Goal: Task Accomplishment & Management: Use online tool/utility

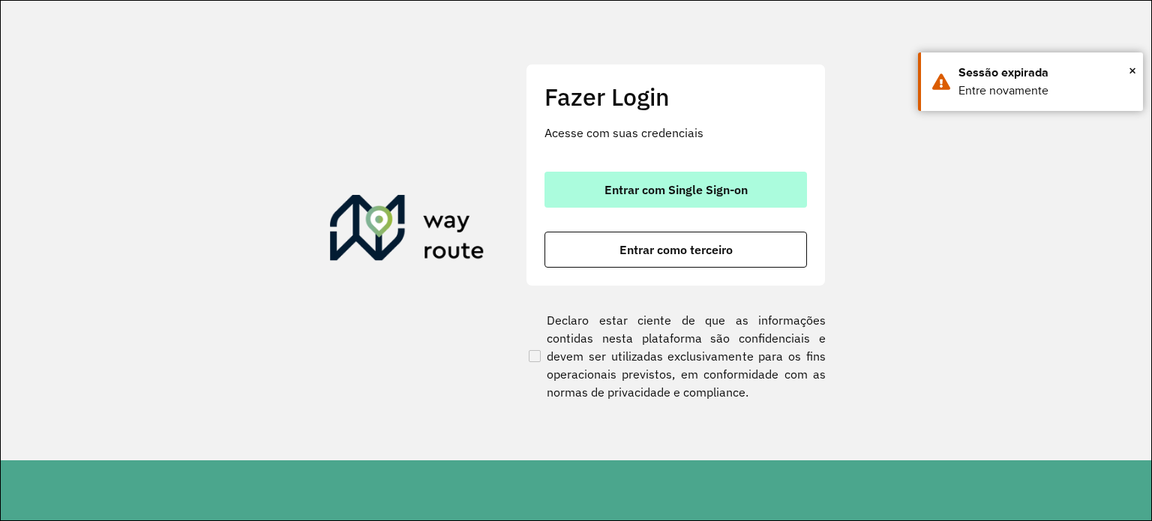
click at [684, 193] on span "Entrar com Single Sign-on" at bounding box center [675, 190] width 143 height 12
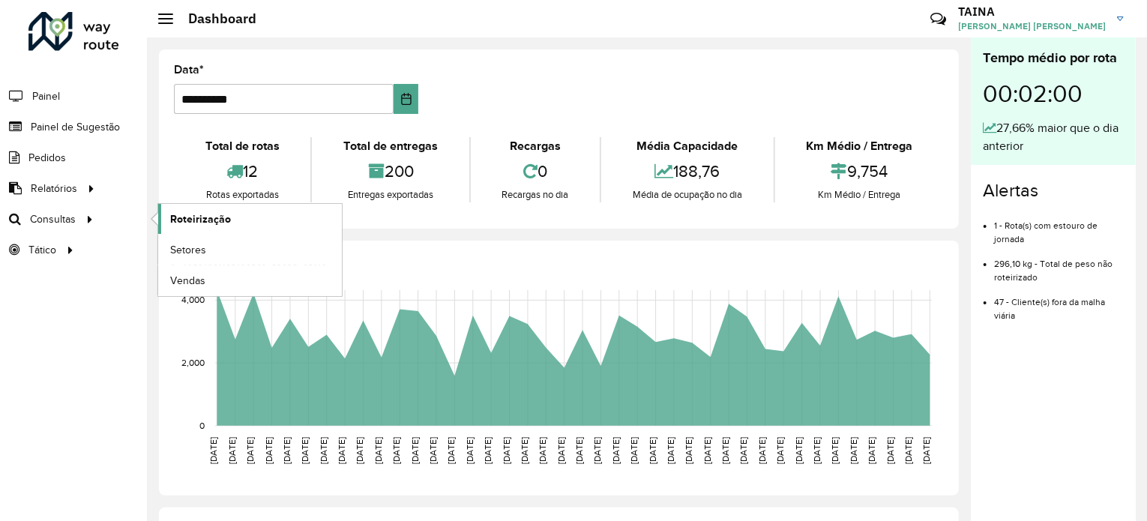
click at [185, 216] on span "Roteirização" at bounding box center [200, 219] width 61 height 16
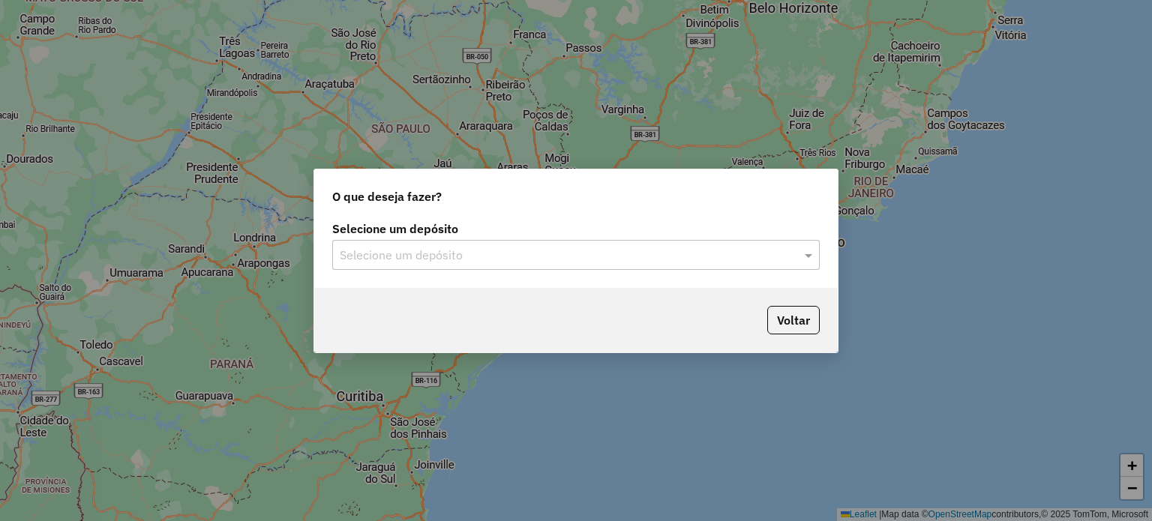
click at [560, 258] on input "text" at bounding box center [561, 256] width 442 height 18
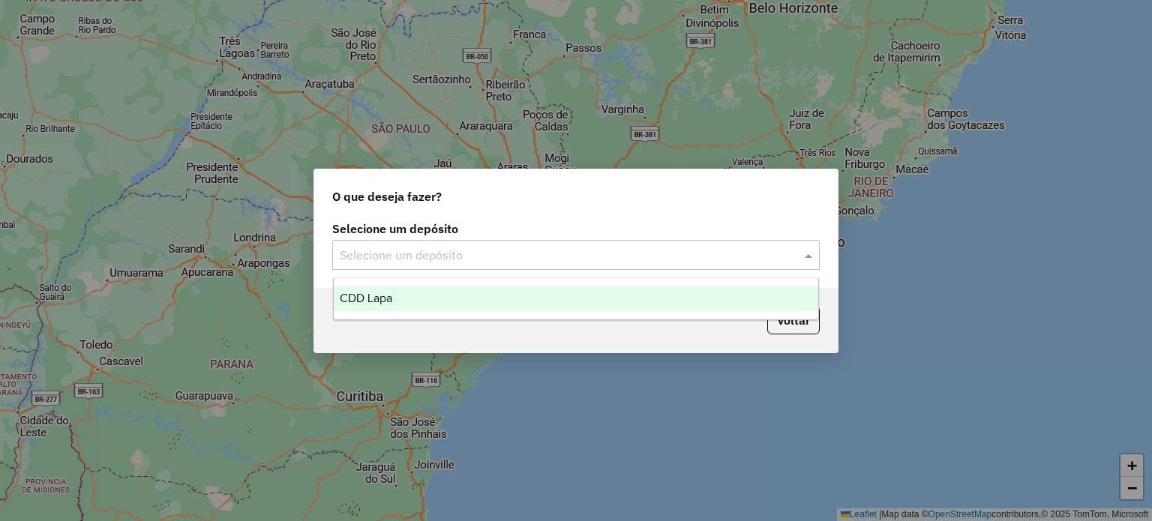
click at [472, 306] on div "CDD Lapa" at bounding box center [576, 298] width 485 height 25
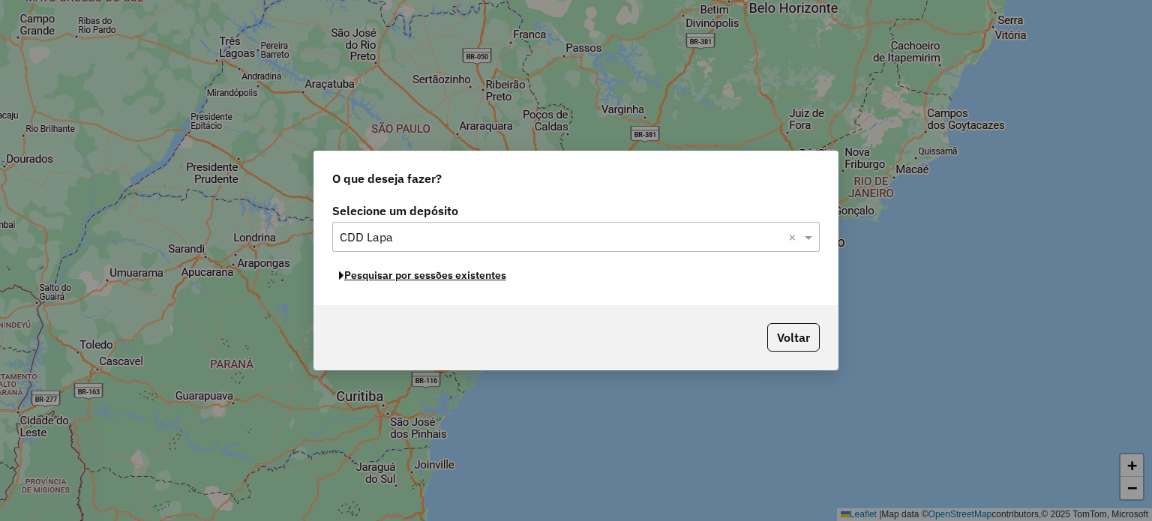
click at [490, 278] on button "Pesquisar por sessões existentes" at bounding box center [422, 275] width 181 height 23
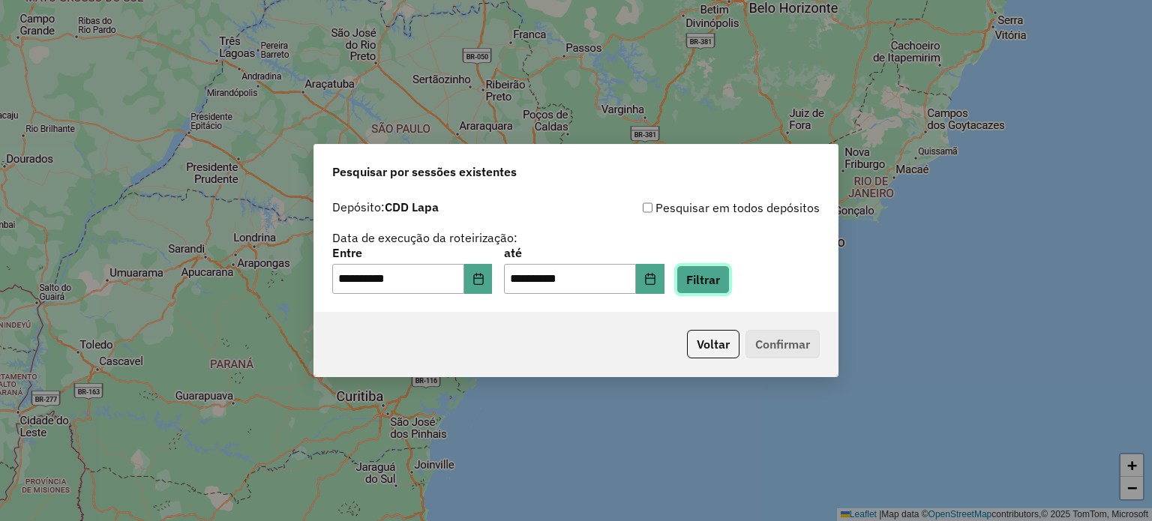
click at [730, 277] on button "Filtrar" at bounding box center [702, 279] width 53 height 28
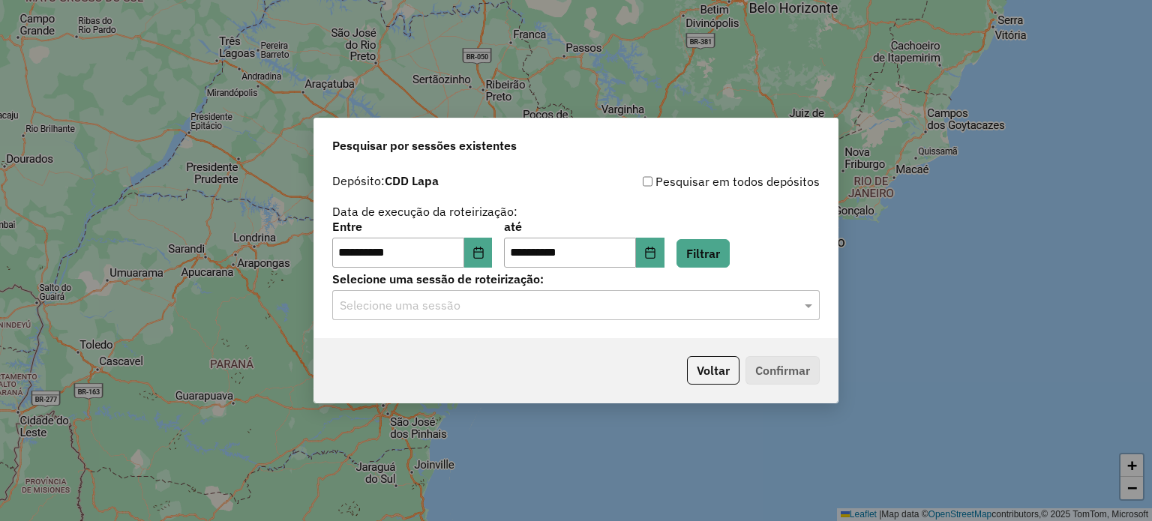
click at [442, 312] on input "text" at bounding box center [561, 306] width 442 height 18
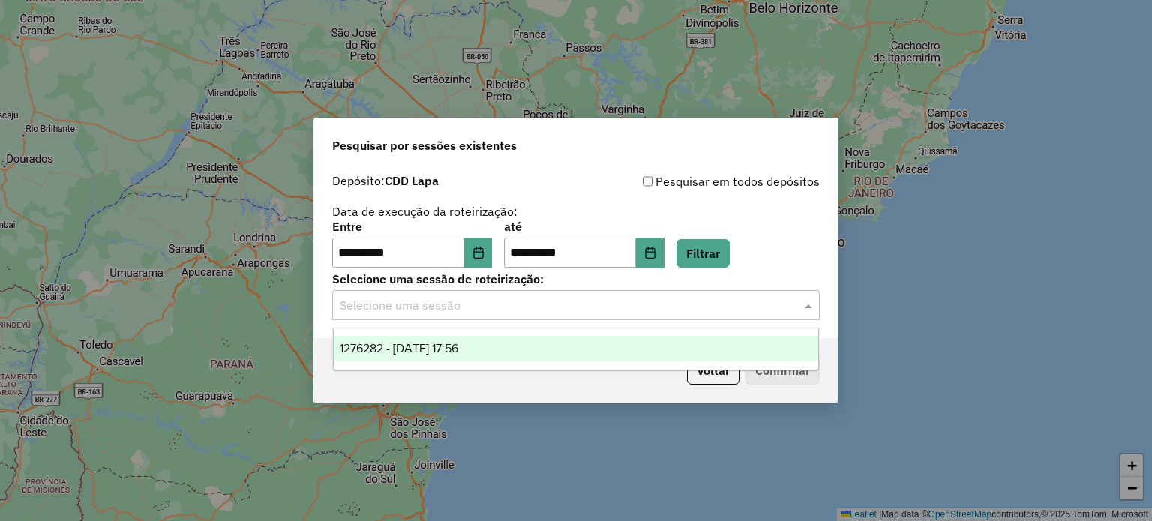
drag, startPoint x: 431, startPoint y: 340, endPoint x: 622, endPoint y: 350, distance: 190.7
click at [434, 340] on div "1276282 - 16/09/2025 17:56" at bounding box center [576, 348] width 485 height 25
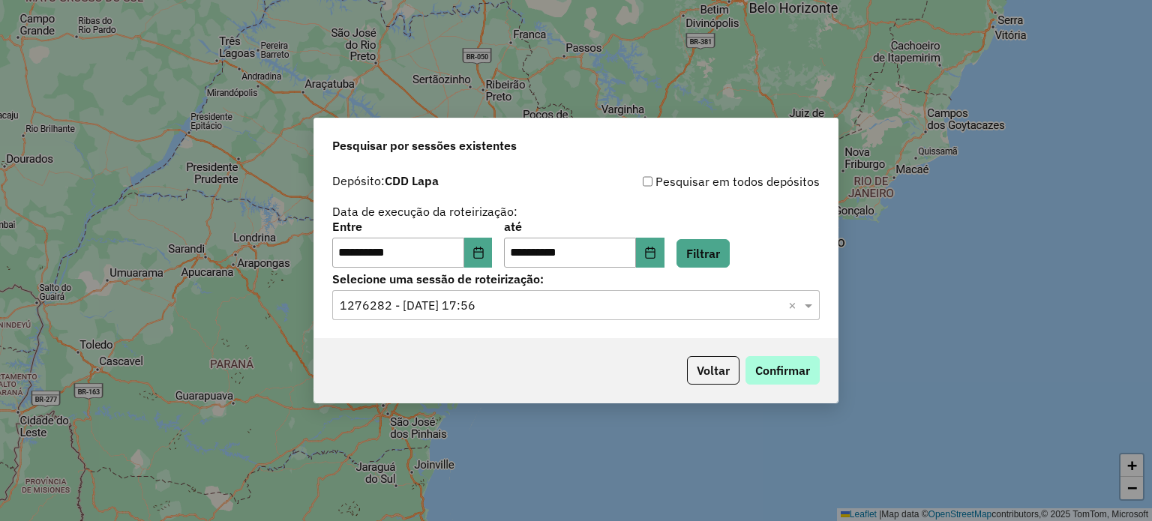
drag, startPoint x: 792, startPoint y: 352, endPoint x: 787, endPoint y: 362, distance: 11.4
click at [793, 352] on div "Voltar Confirmar" at bounding box center [575, 370] width 523 height 64
click at [787, 362] on button "Confirmar" at bounding box center [782, 370] width 74 height 28
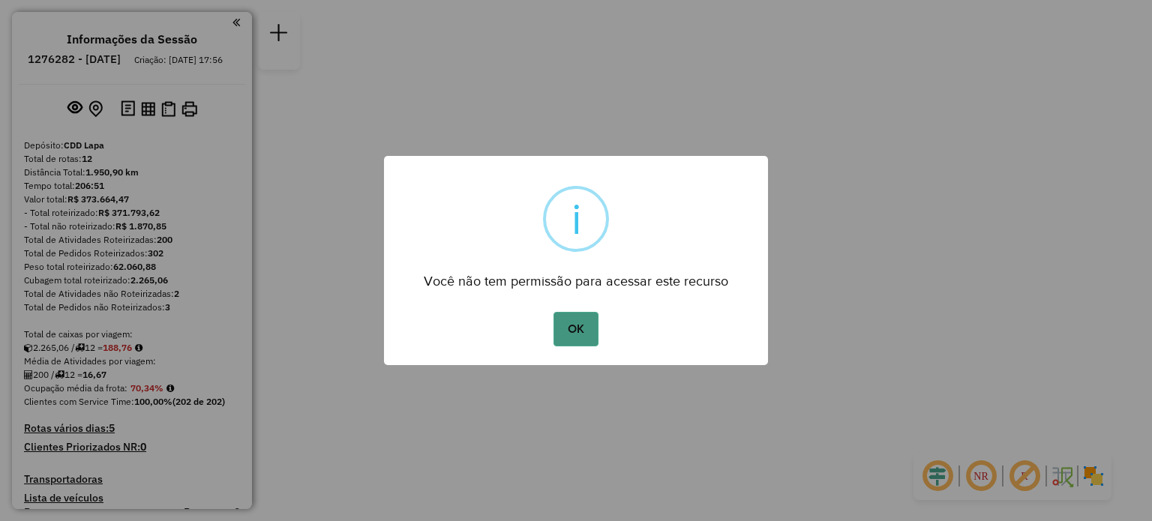
click at [582, 328] on button "OK" at bounding box center [575, 329] width 44 height 34
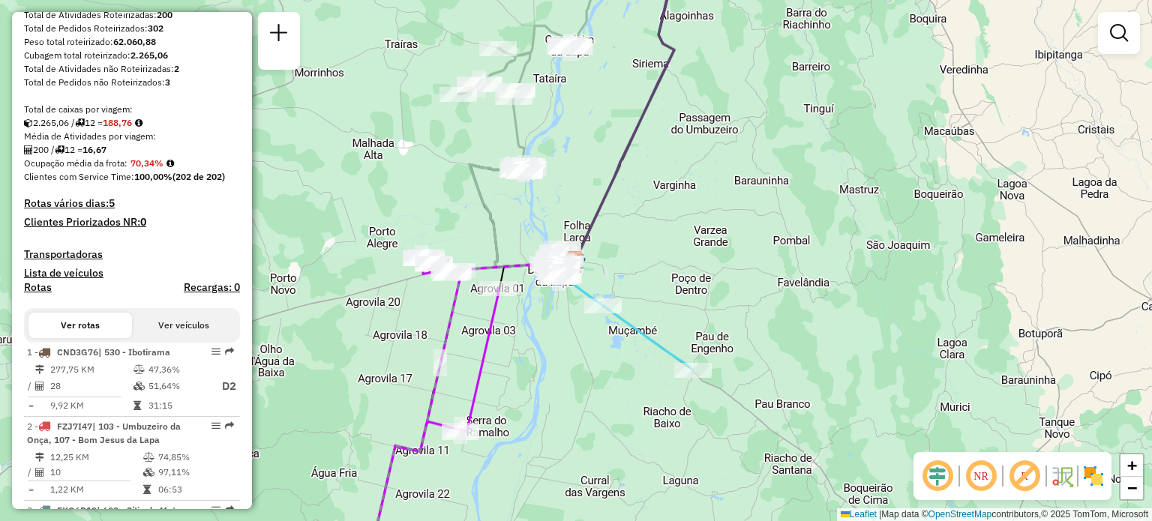
scroll to position [375, 0]
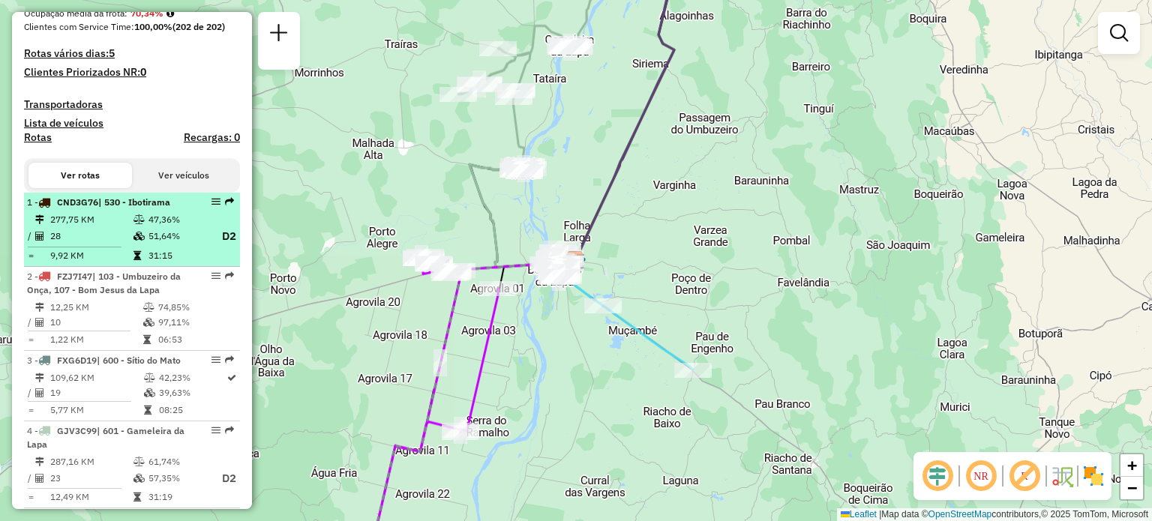
click at [172, 224] on li "1 - CND3G76 | 530 - Ibotirama 277,75 KM 47,36% / 28 51,64% D2 = 9,92 KM 31:15" at bounding box center [132, 230] width 216 height 74
select select "**********"
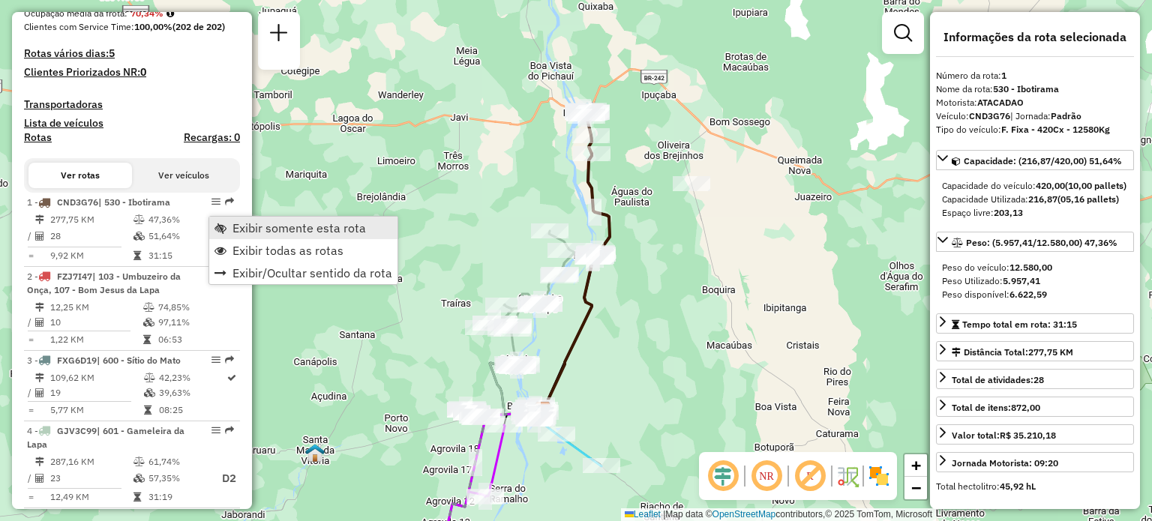
click at [245, 227] on span "Exibir somente esta rota" at bounding box center [298, 228] width 133 height 12
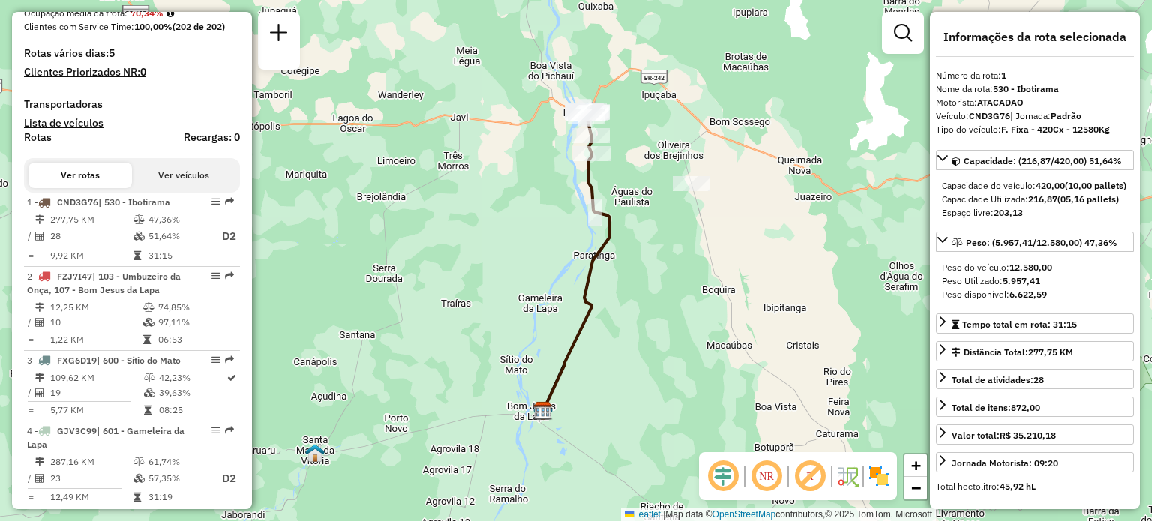
click at [774, 474] on em at bounding box center [766, 476] width 36 height 36
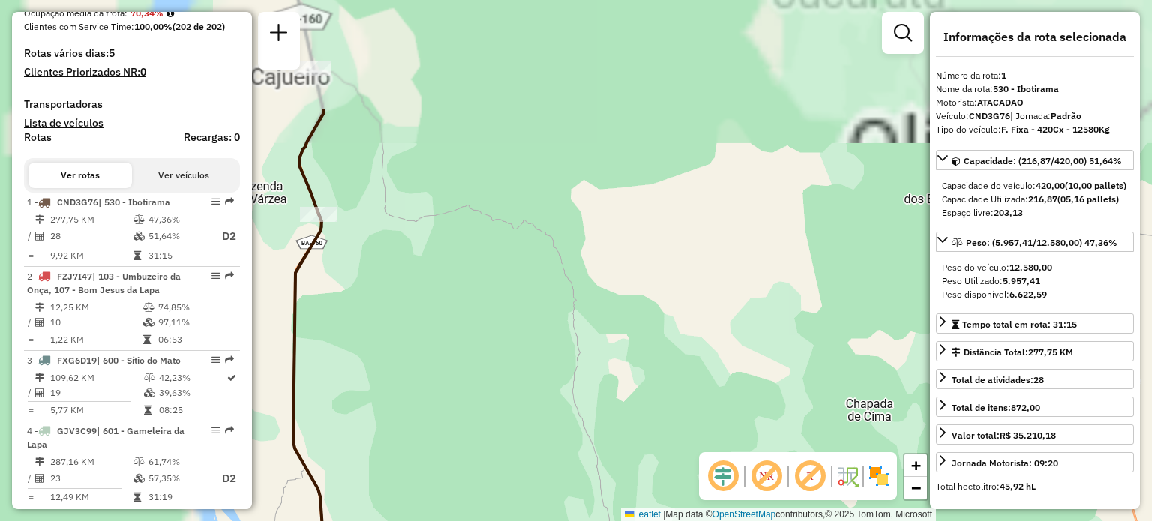
drag, startPoint x: 496, startPoint y: 129, endPoint x: 789, endPoint y: 303, distance: 340.3
click at [798, 300] on div "Janela de atendimento Grade de atendimento Capacidade Transportadoras Veículos …" at bounding box center [576, 260] width 1152 height 521
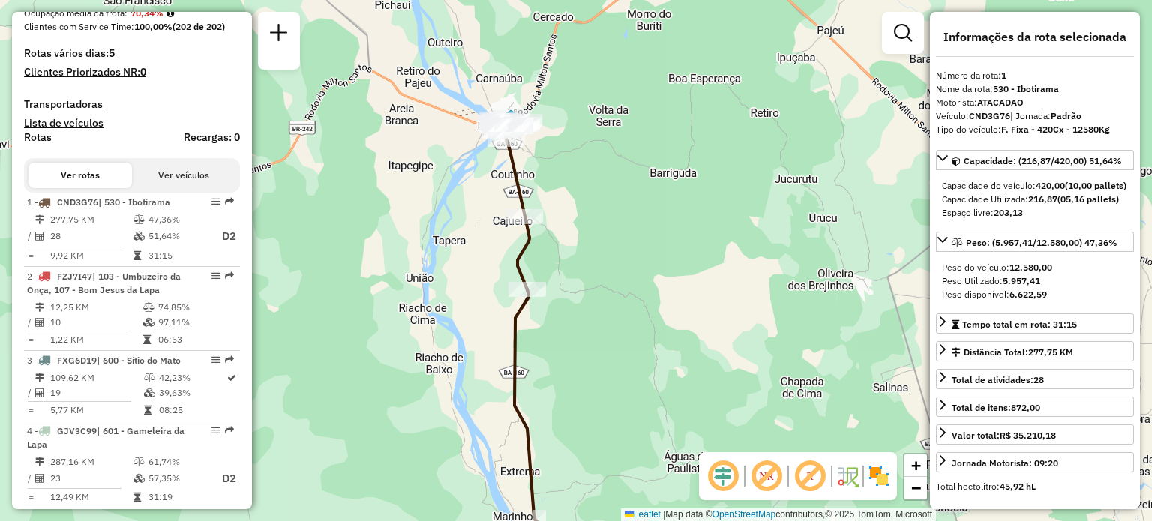
drag, startPoint x: 541, startPoint y: 97, endPoint x: 567, endPoint y: 149, distance: 58.7
click at [567, 147] on div "Janela de atendimento Grade de atendimento Capacidade Transportadoras Veículos …" at bounding box center [576, 260] width 1152 height 521
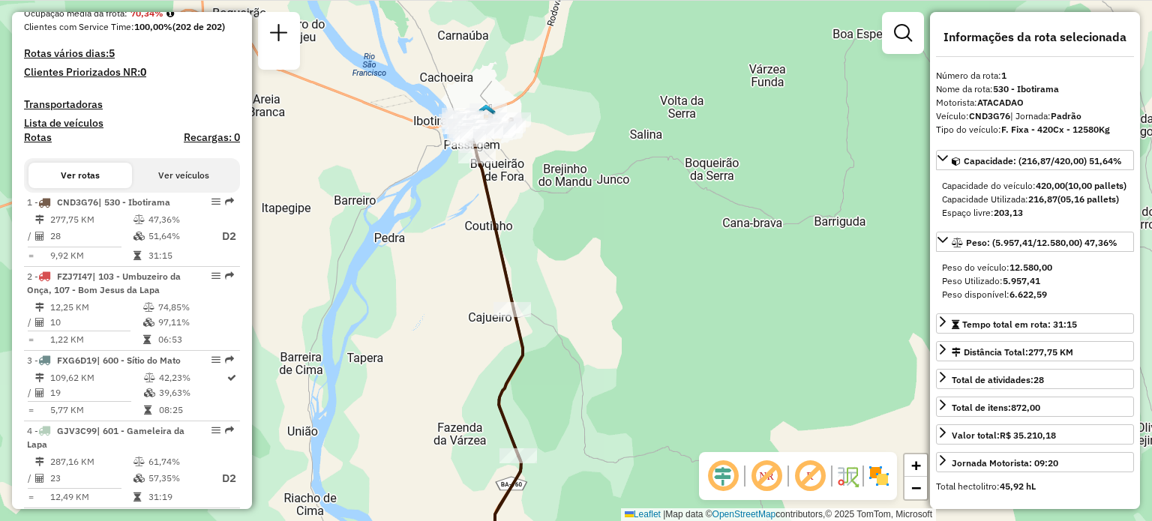
drag, startPoint x: 691, startPoint y: 197, endPoint x: 702, endPoint y: 211, distance: 18.2
click at [702, 211] on div "Janela de atendimento Grade de atendimento Capacidade Transportadoras Veículos …" at bounding box center [576, 260] width 1152 height 521
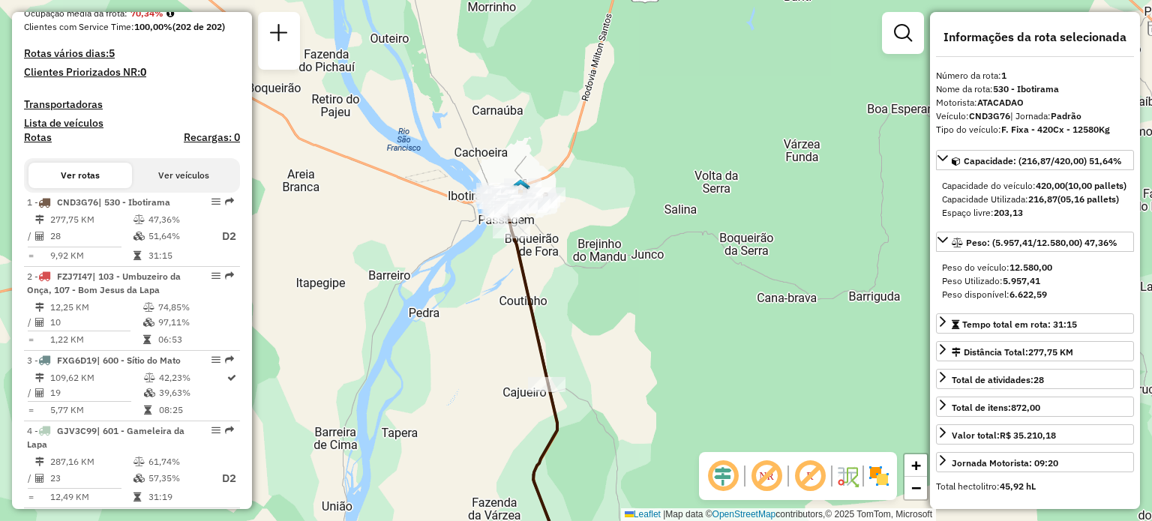
drag, startPoint x: 584, startPoint y: 194, endPoint x: 603, endPoint y: 243, distance: 52.2
click at [603, 243] on div "Janela de atendimento Grade de atendimento Capacidade Transportadoras Veículos …" at bounding box center [576, 260] width 1152 height 521
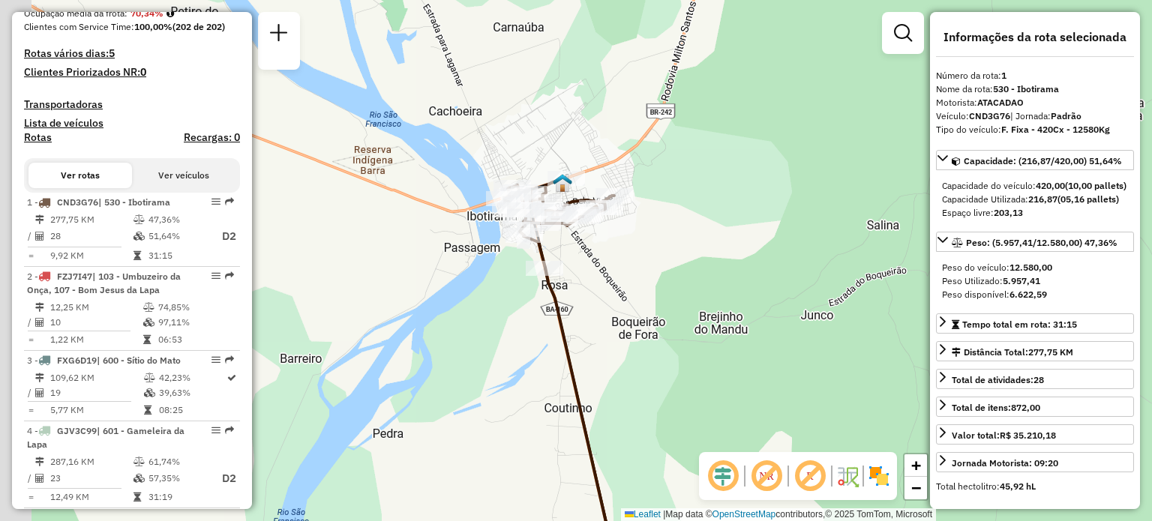
drag, startPoint x: 514, startPoint y: 211, endPoint x: 611, endPoint y: 227, distance: 98.8
click at [611, 227] on div "Janela de atendimento Grade de atendimento Capacidade Transportadoras Veículos …" at bounding box center [576, 260] width 1152 height 521
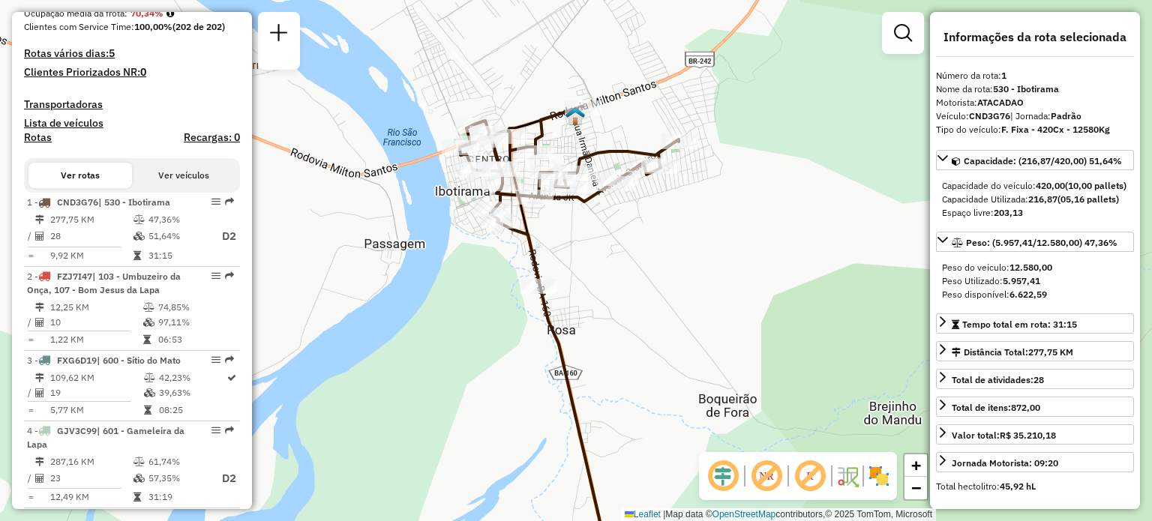
drag, startPoint x: 529, startPoint y: 246, endPoint x: 580, endPoint y: 236, distance: 51.9
click at [580, 236] on div "Janela de atendimento Grade de atendimento Capacidade Transportadoras Veículos …" at bounding box center [576, 260] width 1152 height 521
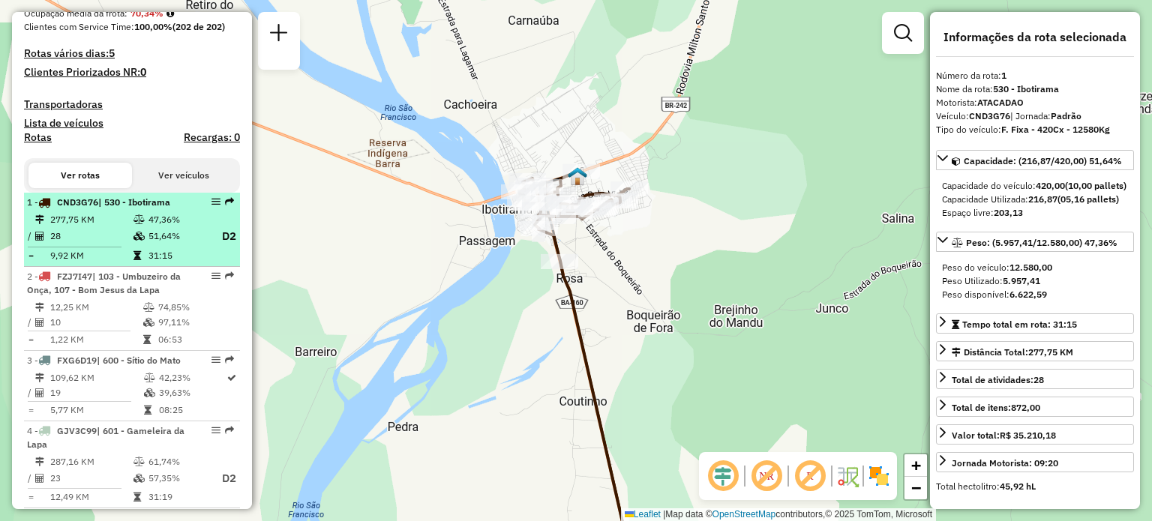
click at [176, 226] on td "47,36%" at bounding box center [178, 219] width 60 height 15
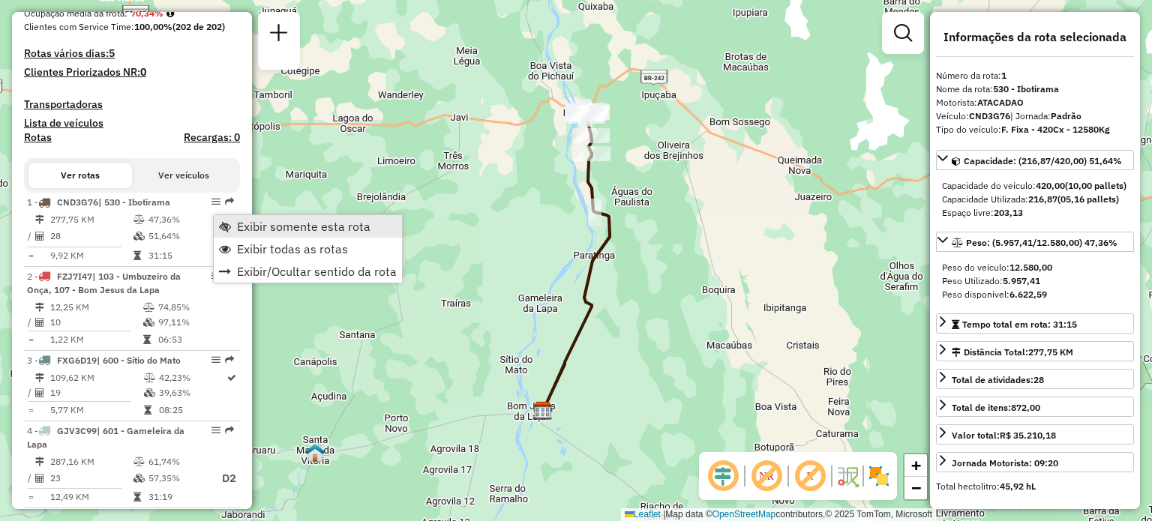
click at [241, 224] on span "Exibir somente esta rota" at bounding box center [303, 226] width 133 height 12
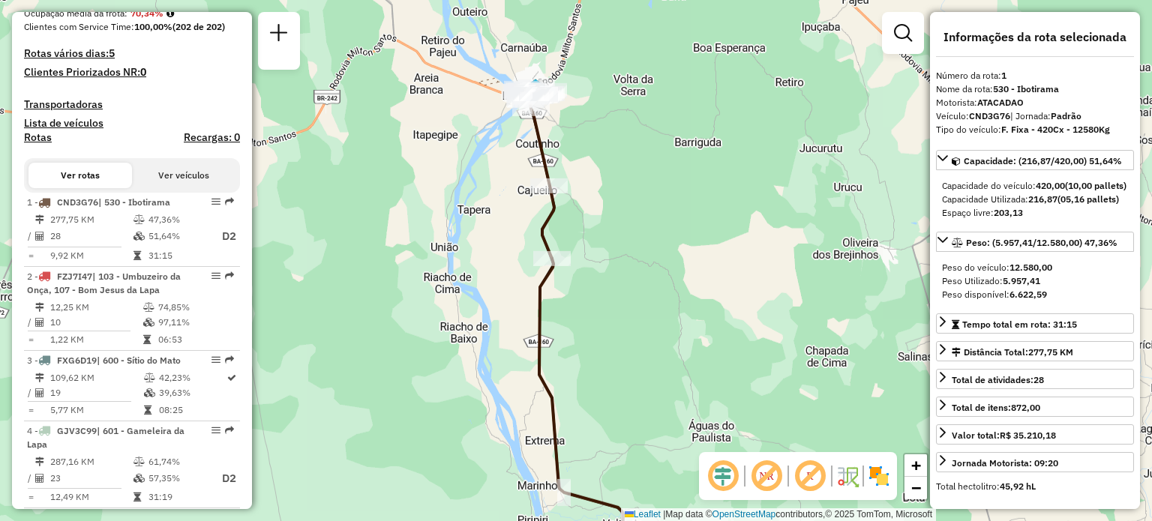
drag, startPoint x: 506, startPoint y: 166, endPoint x: 518, endPoint y: 235, distance: 70.8
click at [518, 235] on div "Janela de atendimento Grade de atendimento Capacidade Transportadoras Veículos …" at bounding box center [576, 260] width 1152 height 521
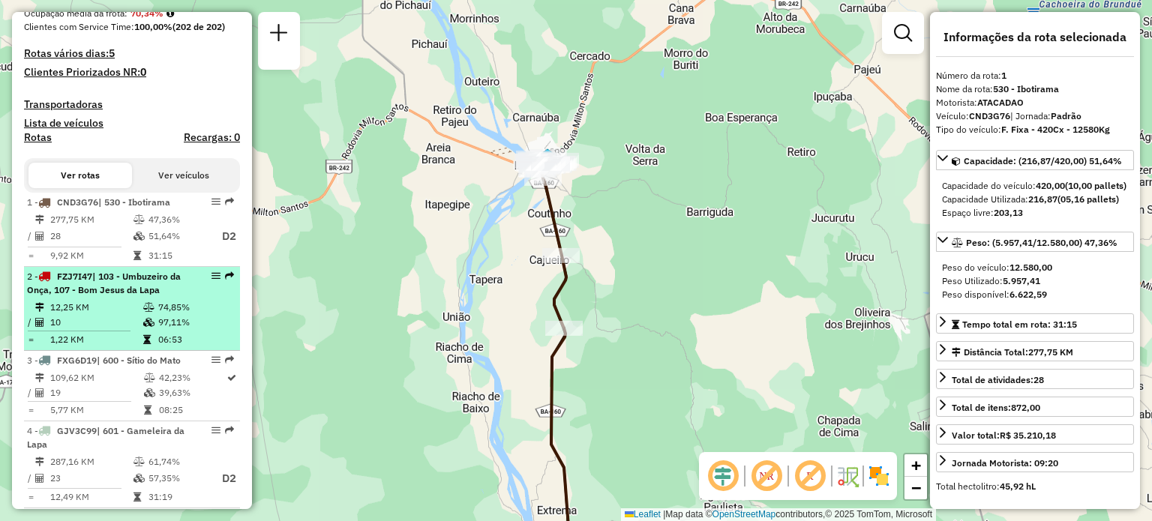
click at [168, 295] on span "| 103 - Umbuzeiro da Onça, 107 - Bom Jesus da Lapa" at bounding box center [104, 283] width 154 height 25
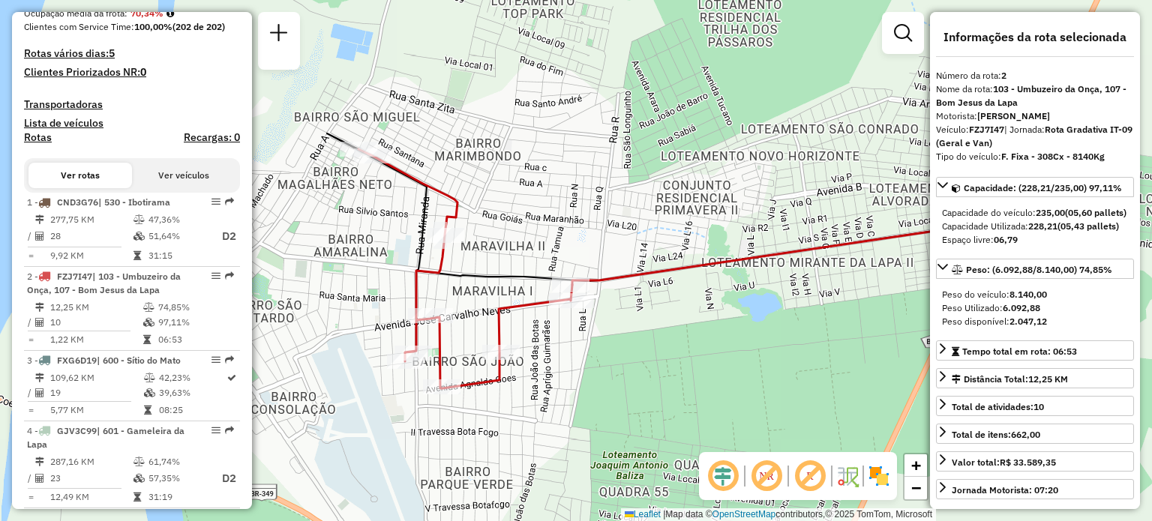
drag, startPoint x: 660, startPoint y: 181, endPoint x: 593, endPoint y: 185, distance: 66.8
click at [593, 185] on div "Janela de atendimento Grade de atendimento Capacidade Transportadoras Veículos …" at bounding box center [576, 260] width 1152 height 521
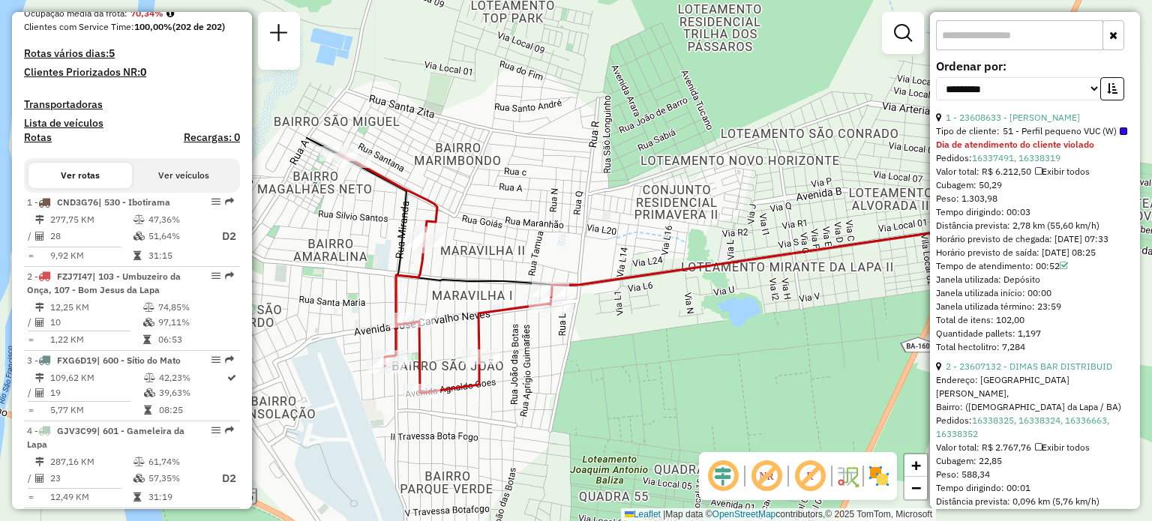
scroll to position [525, 0]
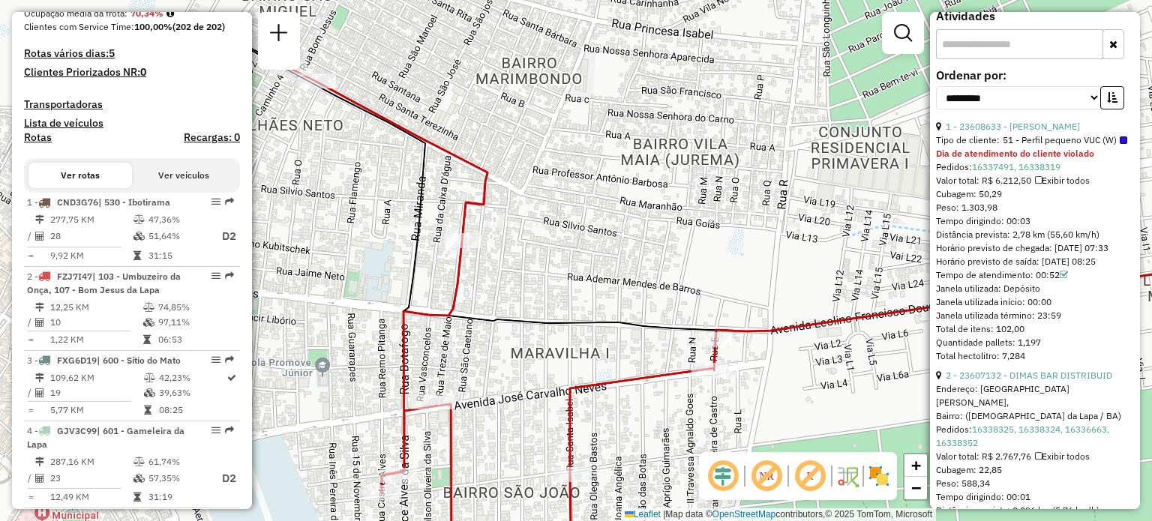
drag, startPoint x: 439, startPoint y: 240, endPoint x: 548, endPoint y: 233, distance: 108.9
click at [548, 233] on div "Janela de atendimento Grade de atendimento Capacidade Transportadoras Veículos …" at bounding box center [576, 260] width 1152 height 521
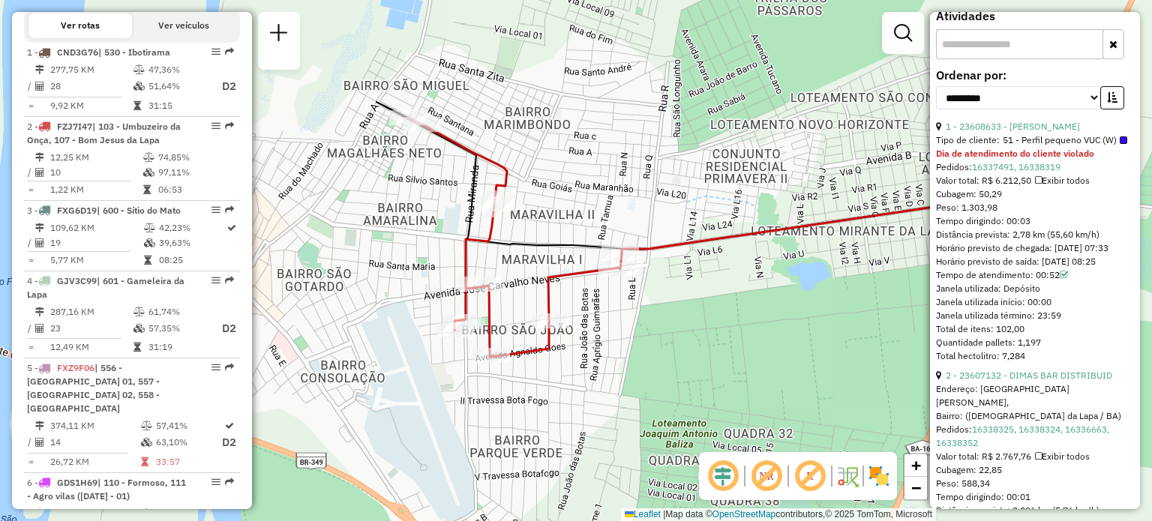
drag, startPoint x: 431, startPoint y: 240, endPoint x: 424, endPoint y: 215, distance: 25.7
click at [424, 215] on div "Janela de atendimento Grade de atendimento Capacidade Transportadoras Veículos …" at bounding box center [576, 260] width 1152 height 521
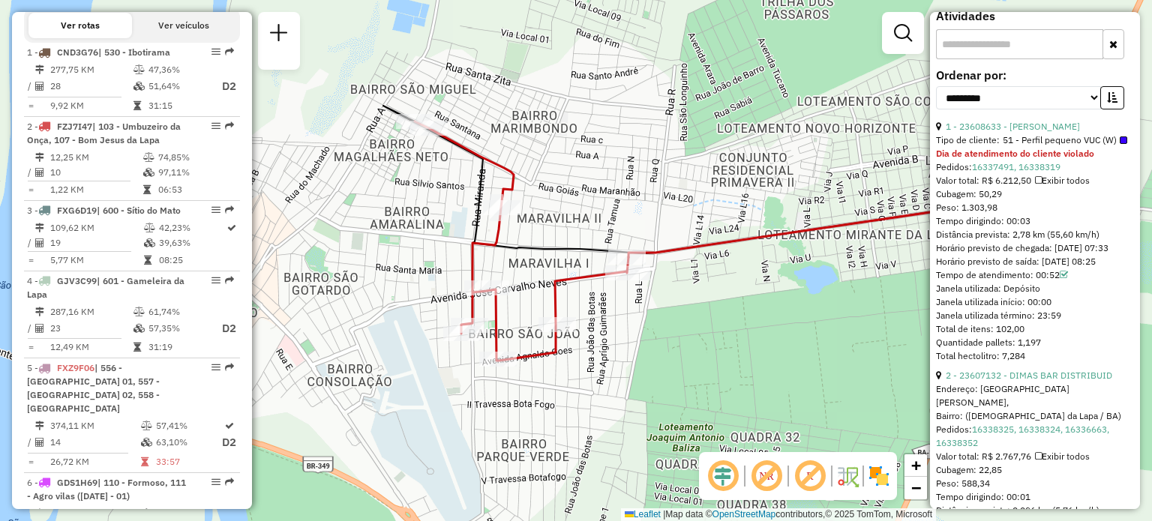
drag, startPoint x: 559, startPoint y: 203, endPoint x: 565, endPoint y: 207, distance: 7.7
click at [565, 207] on div "Janela de atendimento Grade de atendimento Capacidade Transportadoras Veículos …" at bounding box center [576, 260] width 1152 height 521
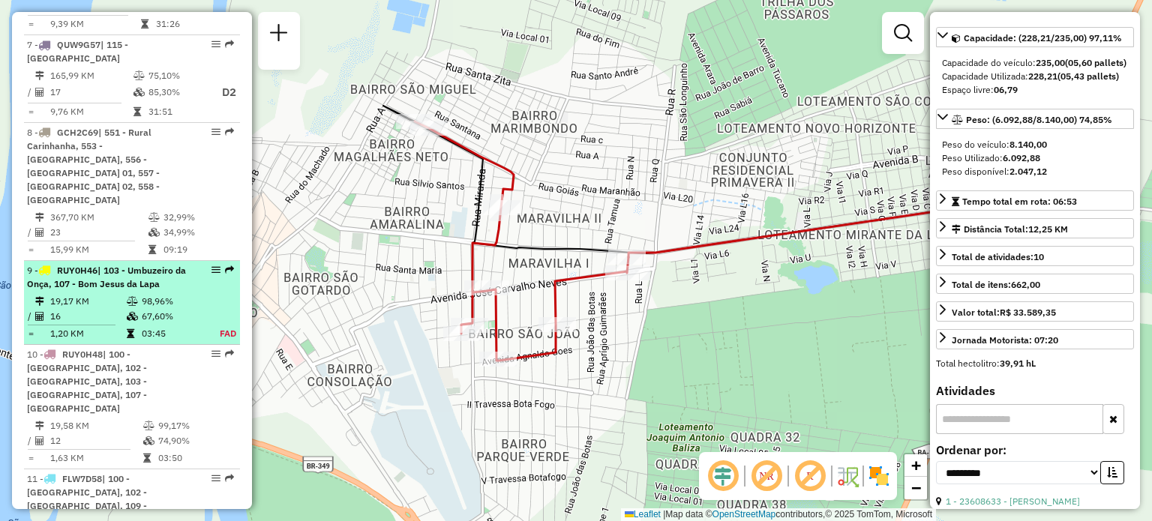
scroll to position [1200, 0]
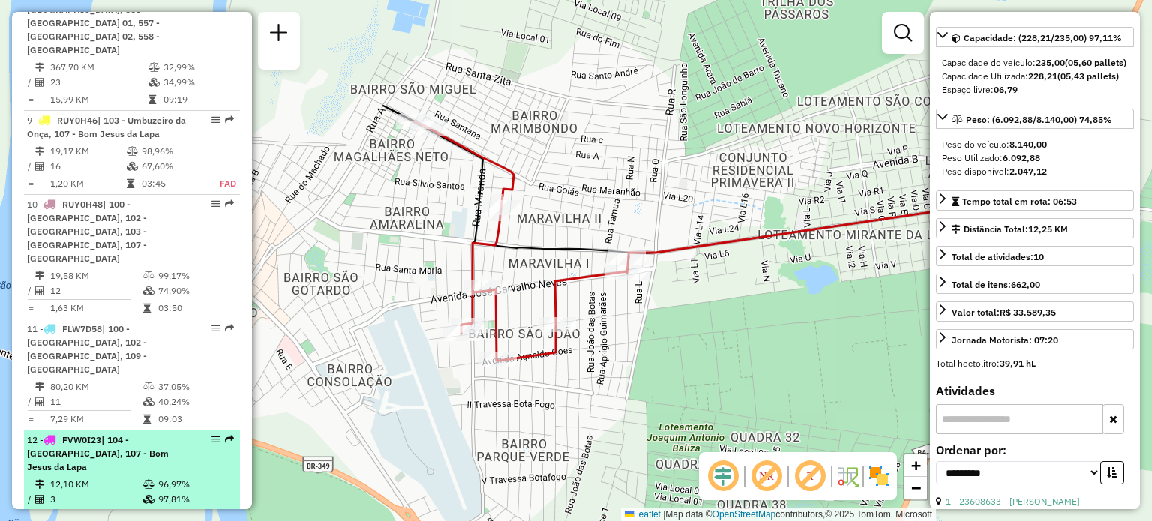
click at [131, 434] on span "| 104 - Brasilandia, 107 - Bom Jesus da Lapa" at bounding box center [98, 453] width 142 height 38
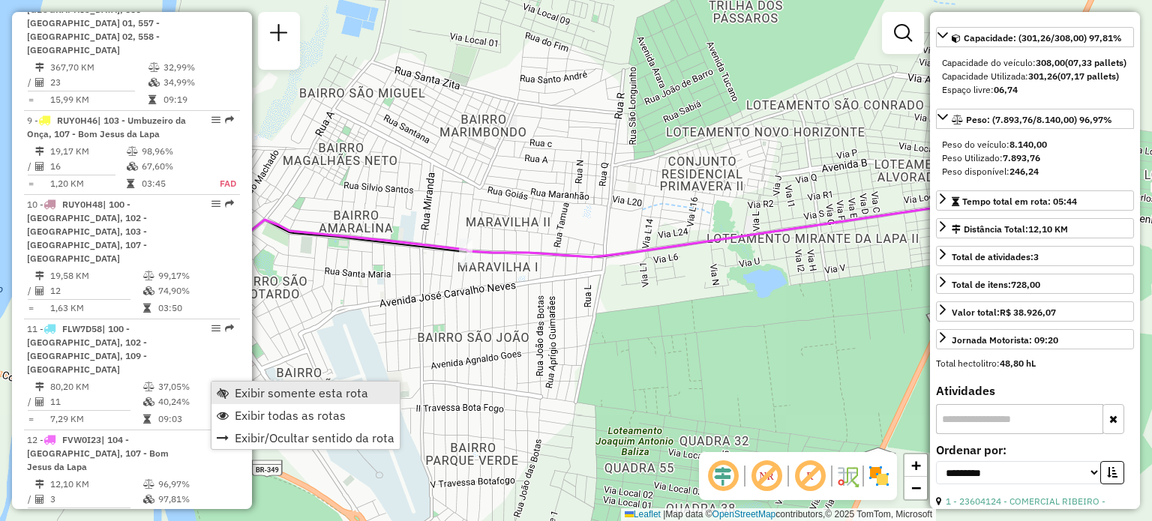
click at [261, 395] on span "Exibir somente esta rota" at bounding box center [301, 393] width 133 height 12
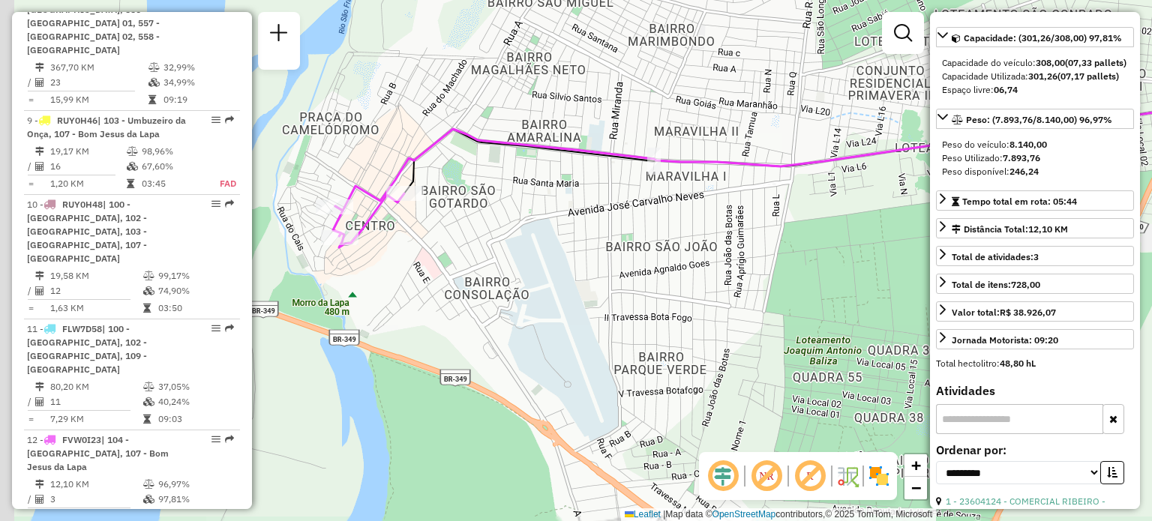
drag, startPoint x: 372, startPoint y: 253, endPoint x: 429, endPoint y: 259, distance: 57.3
click at [429, 259] on div "Janela de atendimento Grade de atendimento Capacidade Transportadoras Veículos …" at bounding box center [576, 260] width 1152 height 521
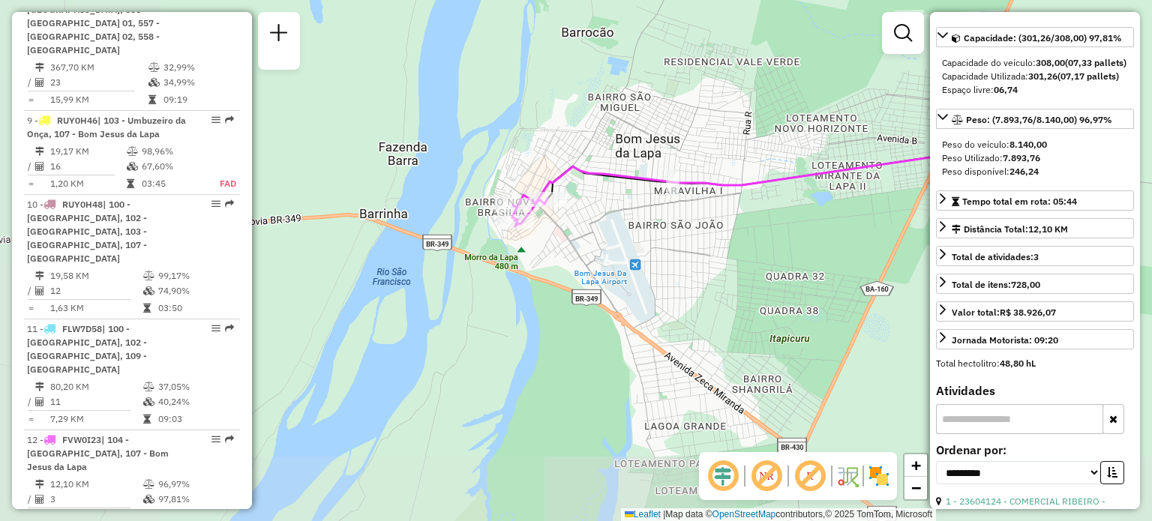
drag, startPoint x: 781, startPoint y: 232, endPoint x: 642, endPoint y: 237, distance: 138.8
click at [642, 237] on div "Janela de atendimento Grade de atendimento Capacidade Transportadoras Veículos …" at bounding box center [576, 260] width 1152 height 521
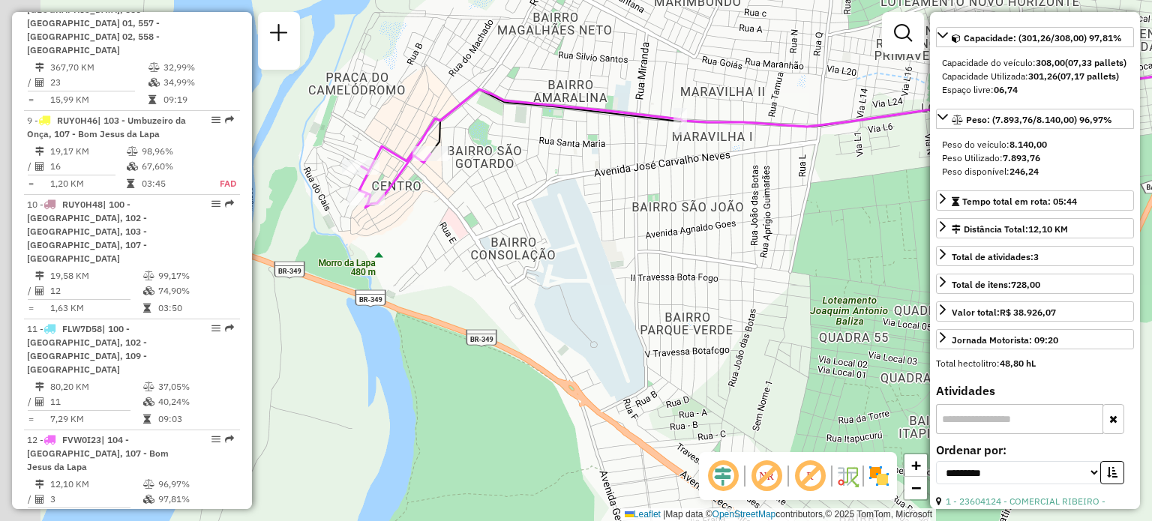
drag, startPoint x: 390, startPoint y: 223, endPoint x: 513, endPoint y: 220, distance: 123.0
click at [513, 220] on div "Janela de atendimento Grade de atendimento Capacidade Transportadoras Veículos …" at bounding box center [576, 260] width 1152 height 521
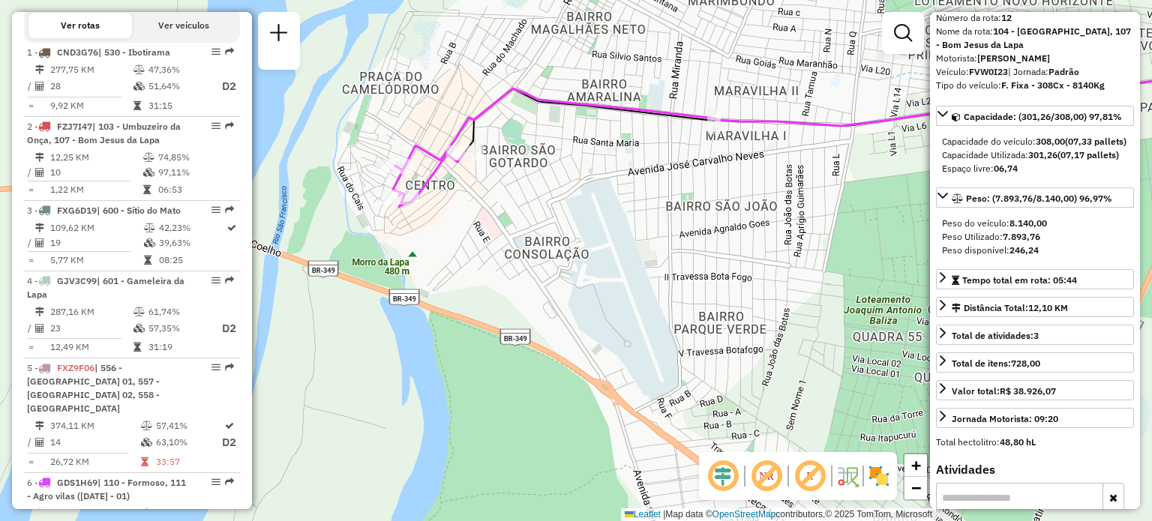
scroll to position [0, 0]
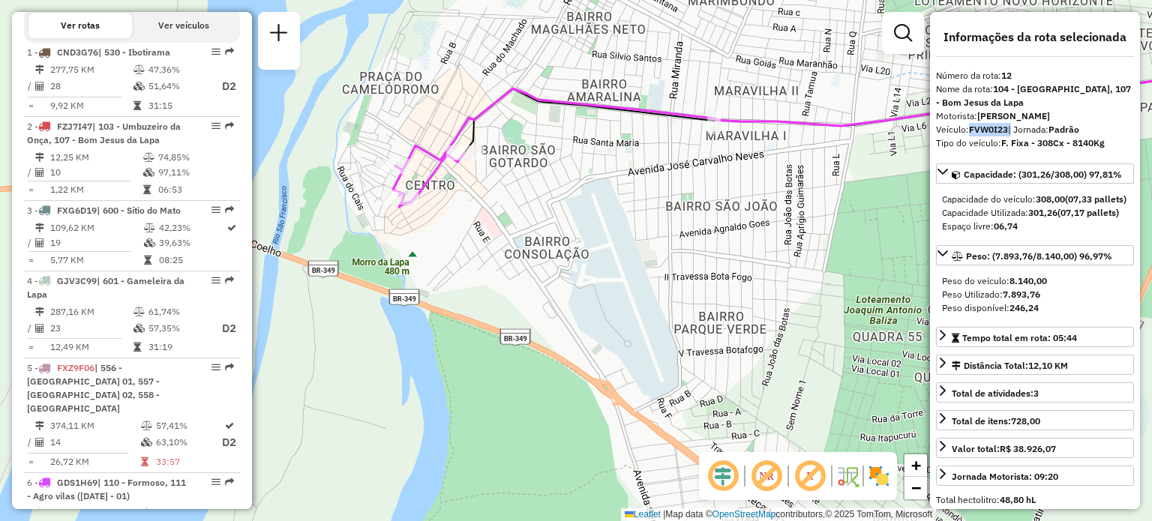
drag, startPoint x: 969, startPoint y: 124, endPoint x: 1012, endPoint y: 131, distance: 43.4
click at [1012, 131] on div "Veículo: FVW0I23 | Jornada: Padrão" at bounding box center [1035, 129] width 198 height 13
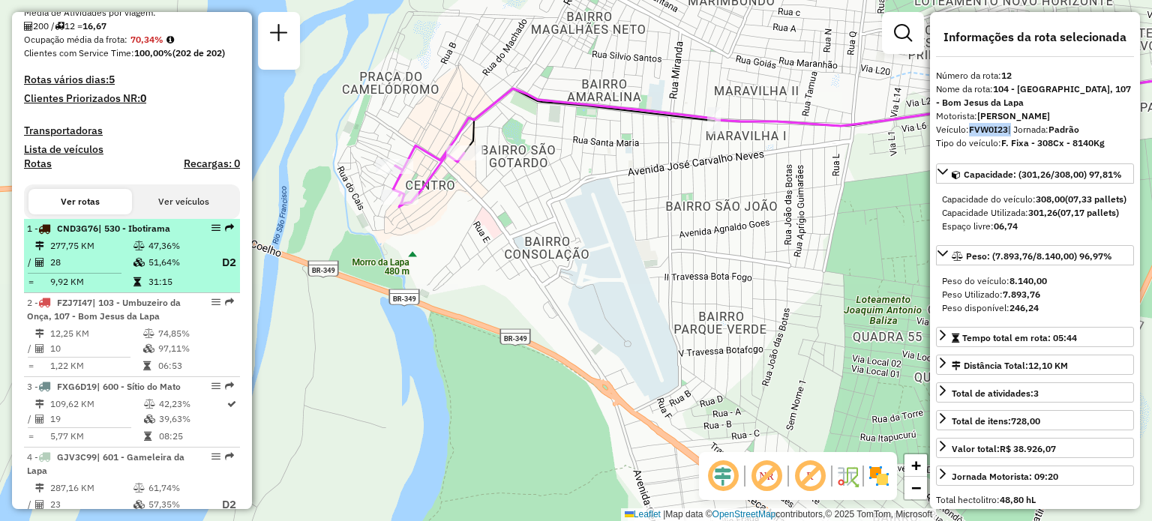
scroll to position [375, 0]
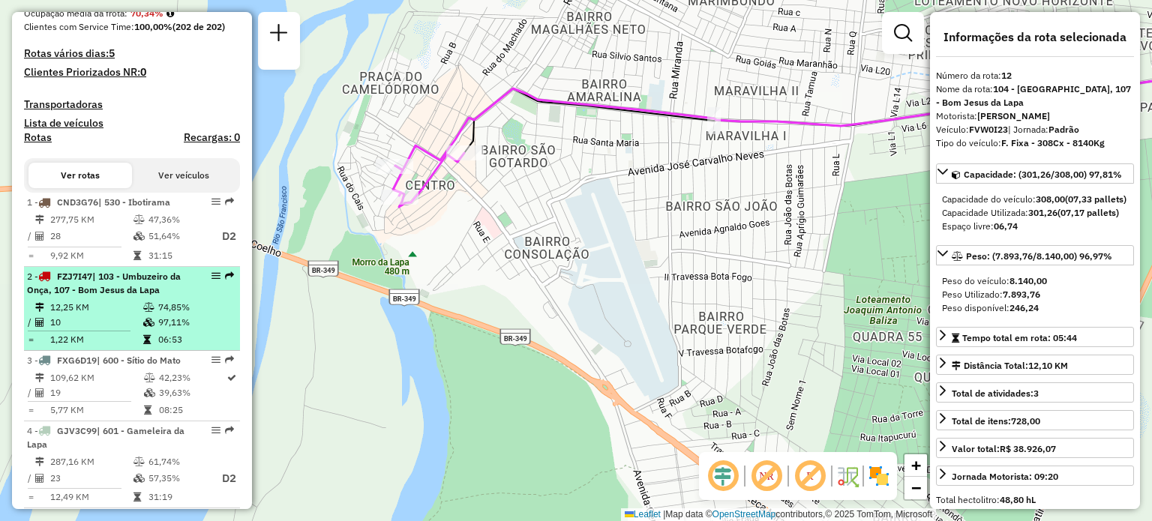
click at [117, 315] on td "12,25 KM" at bounding box center [95, 307] width 93 height 15
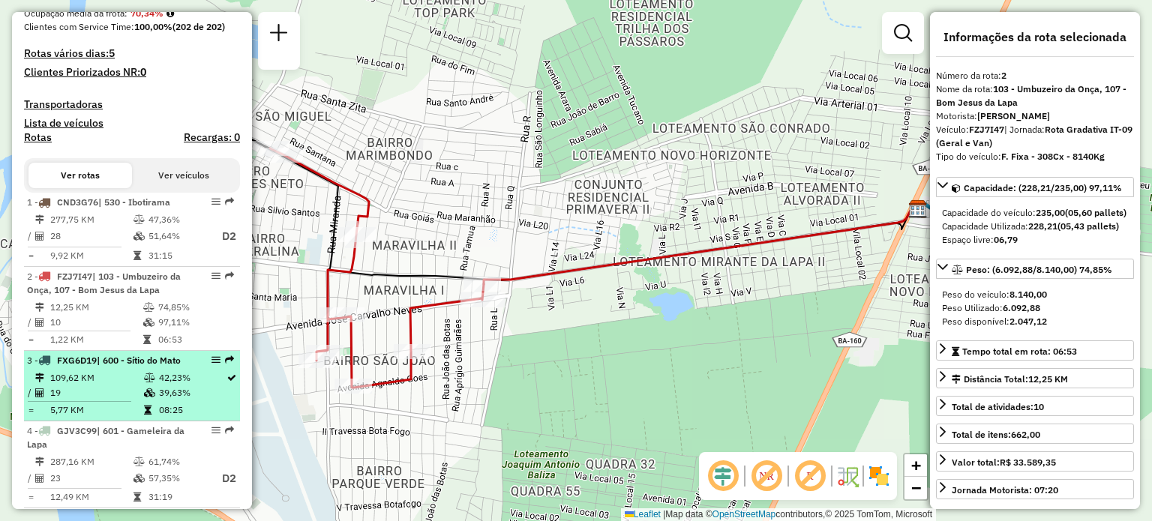
click at [132, 385] on td "109,62 KM" at bounding box center [96, 377] width 94 height 15
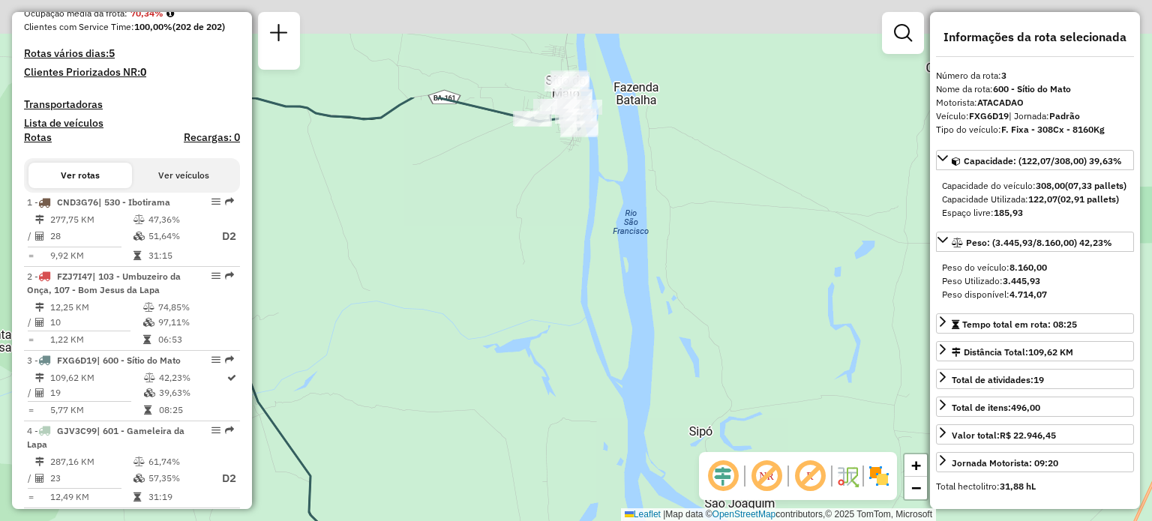
drag, startPoint x: 589, startPoint y: 103, endPoint x: 523, endPoint y: 281, distance: 190.3
click at [523, 281] on div "Janela de atendimento Grade de atendimento Capacidade Transportadoras Veículos …" at bounding box center [576, 260] width 1152 height 521
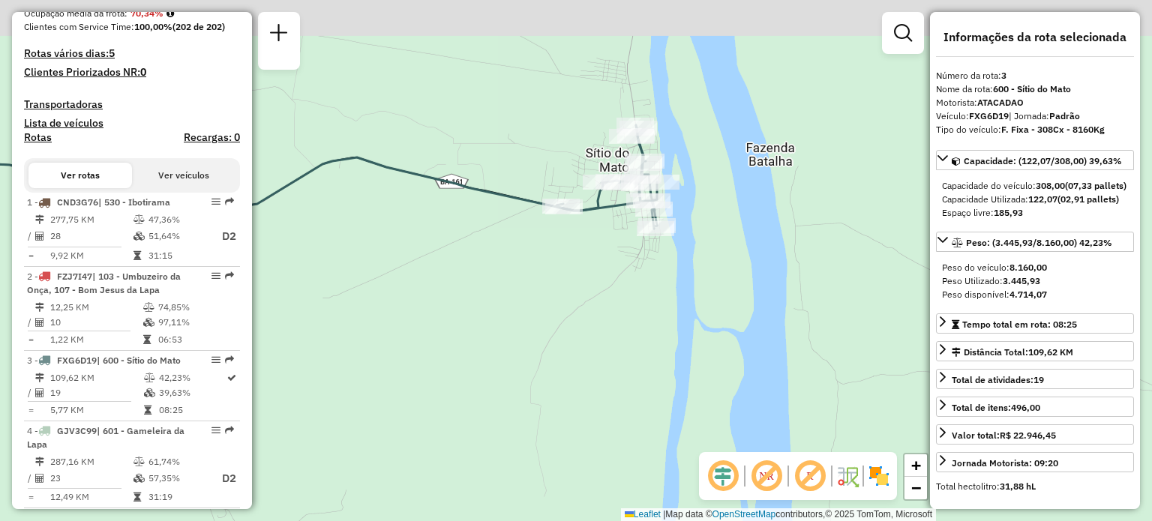
drag, startPoint x: 369, startPoint y: 173, endPoint x: 400, endPoint y: 320, distance: 150.3
click at [411, 314] on div "Janela de atendimento Grade de atendimento Capacidade Transportadoras Veículos …" at bounding box center [576, 260] width 1152 height 521
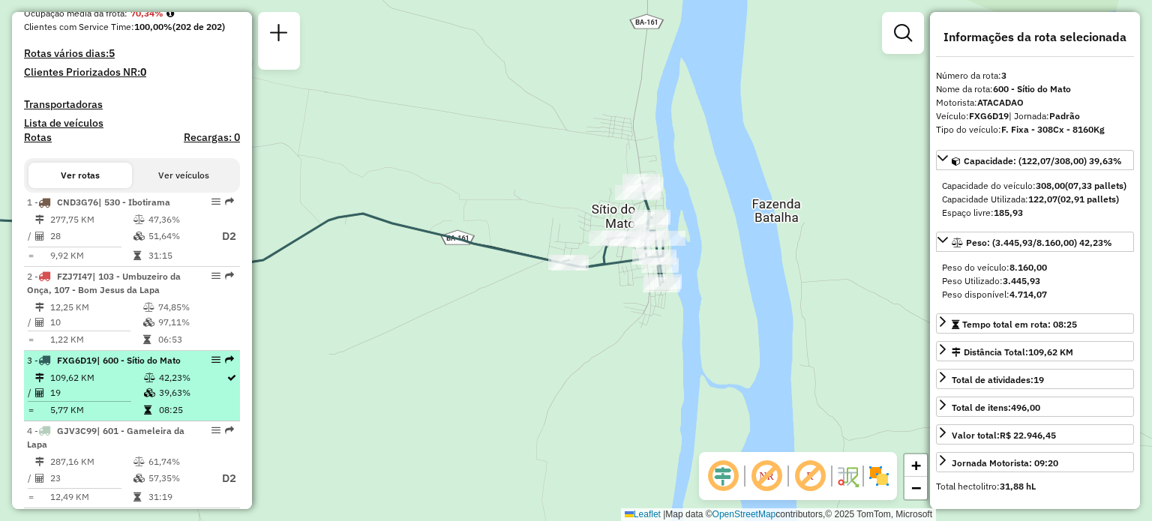
click at [82, 366] on span "FXG6D19" at bounding box center [77, 360] width 40 height 11
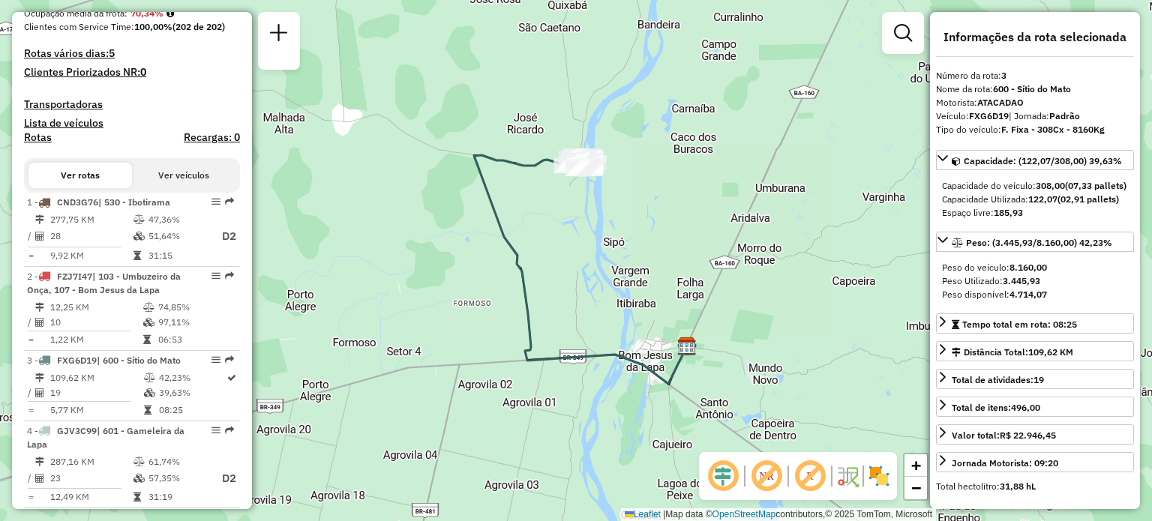
drag, startPoint x: 622, startPoint y: 444, endPoint x: 568, endPoint y: 381, distance: 82.5
click at [570, 387] on div "Janela de atendimento Grade de atendimento Capacidade Transportadoras Veículos …" at bounding box center [576, 260] width 1152 height 521
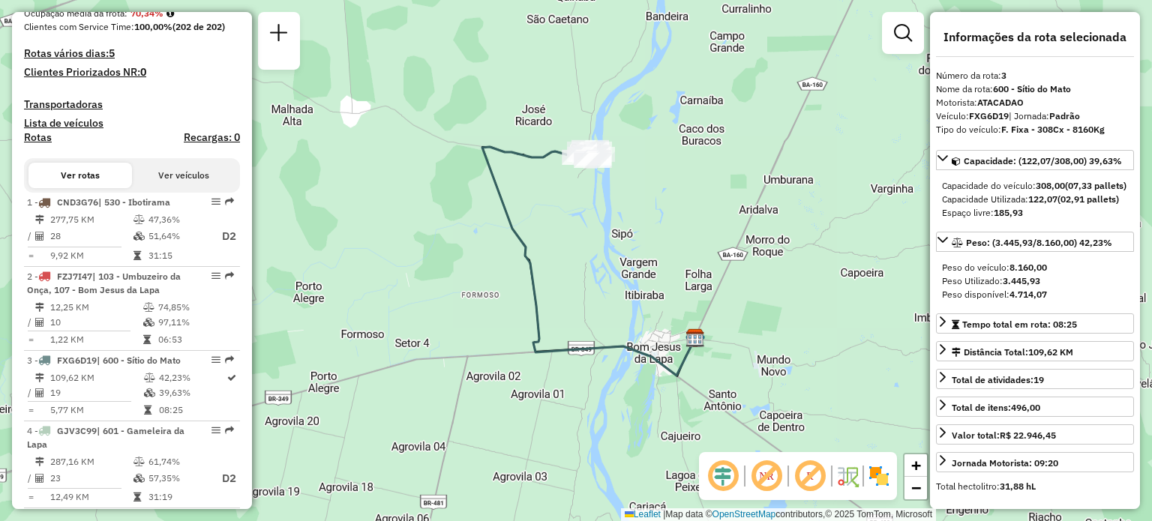
drag, startPoint x: 598, startPoint y: 116, endPoint x: 578, endPoint y: 253, distance: 137.9
click at [578, 253] on div "Janela de atendimento Grade de atendimento Capacidade Transportadoras Veículos …" at bounding box center [576, 260] width 1152 height 521
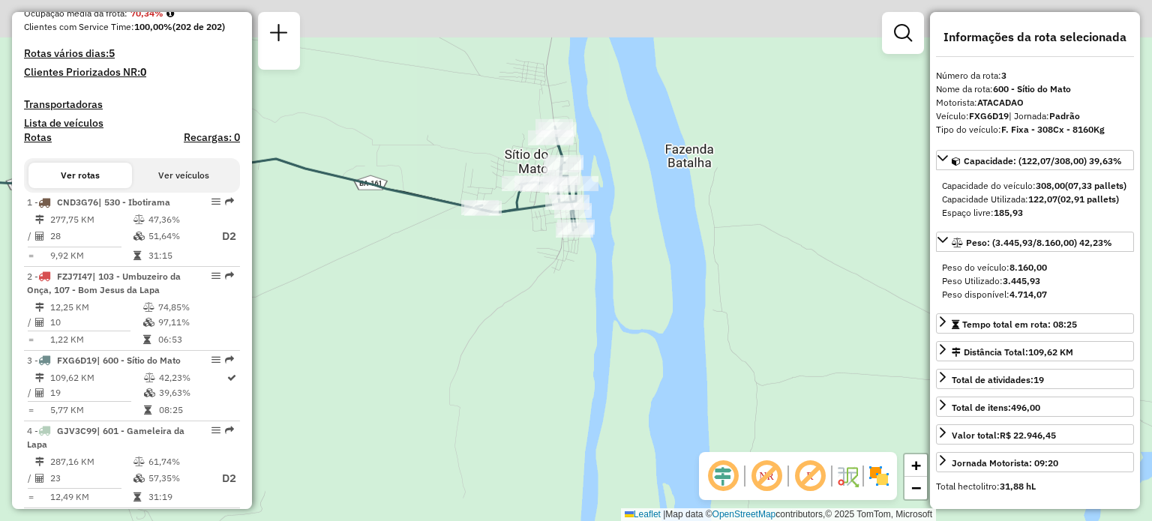
drag, startPoint x: 540, startPoint y: 176, endPoint x: 540, endPoint y: 225, distance: 48.7
click at [540, 225] on div "Janela de atendimento Grade de atendimento Capacidade Transportadoras Veículos …" at bounding box center [576, 260] width 1152 height 521
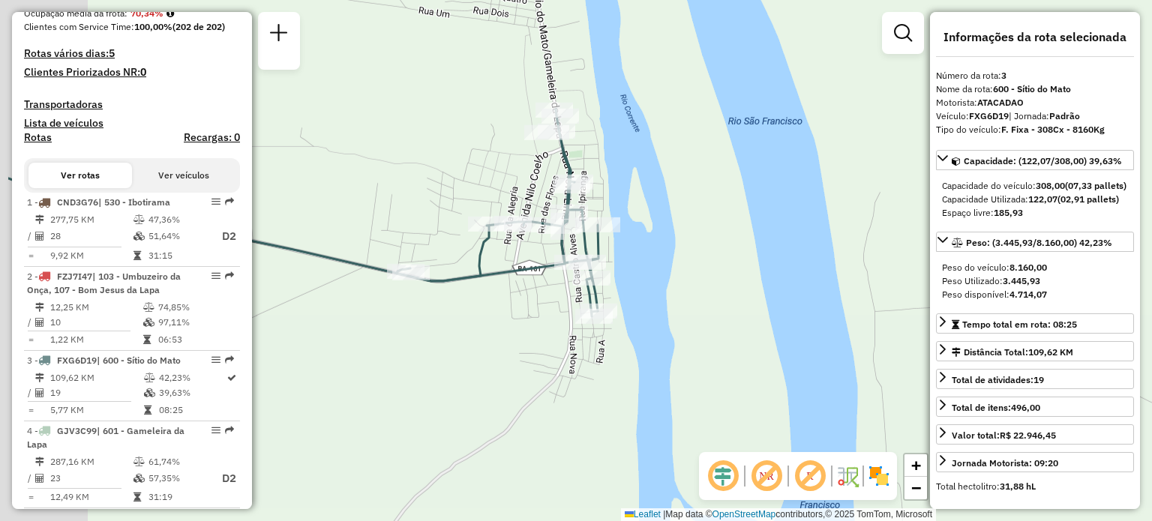
drag, startPoint x: 589, startPoint y: 143, endPoint x: 834, endPoint y: 4, distance: 281.1
click at [726, 152] on div "Janela de atendimento Grade de atendimento Capacidade Transportadoras Veículos …" at bounding box center [576, 260] width 1152 height 521
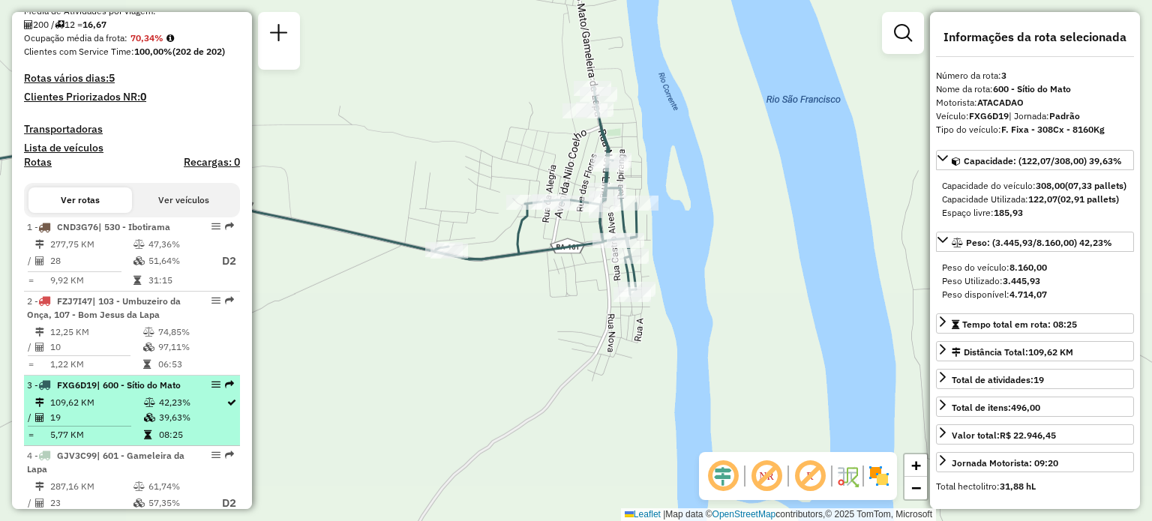
scroll to position [450, 0]
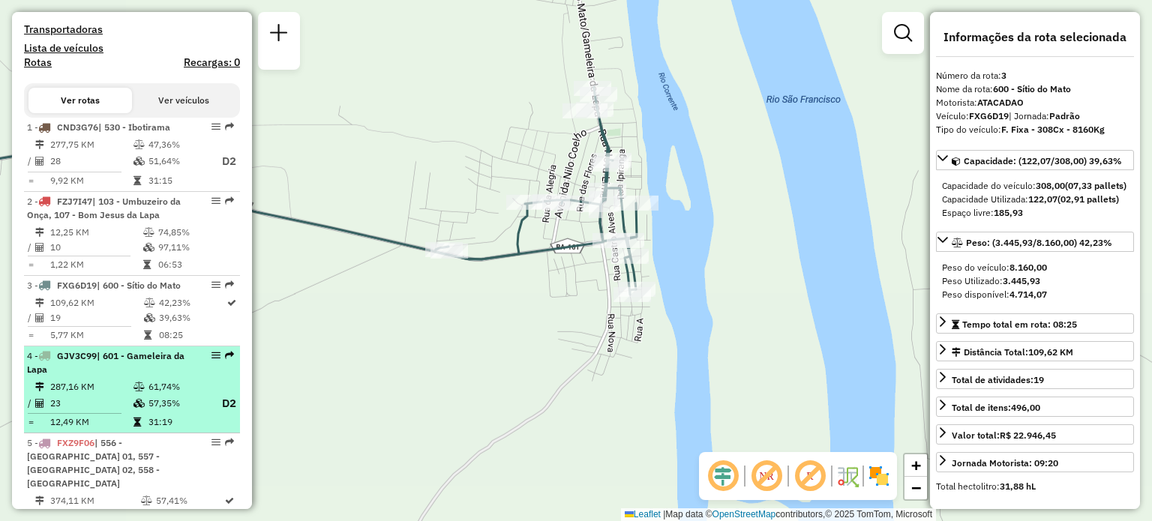
click at [111, 403] on li "4 - GJV3C99 | 601 - Gameleira da Lapa 287,16 KM 61,74% / 23 57,35% D2 = 12,49 K…" at bounding box center [132, 390] width 216 height 88
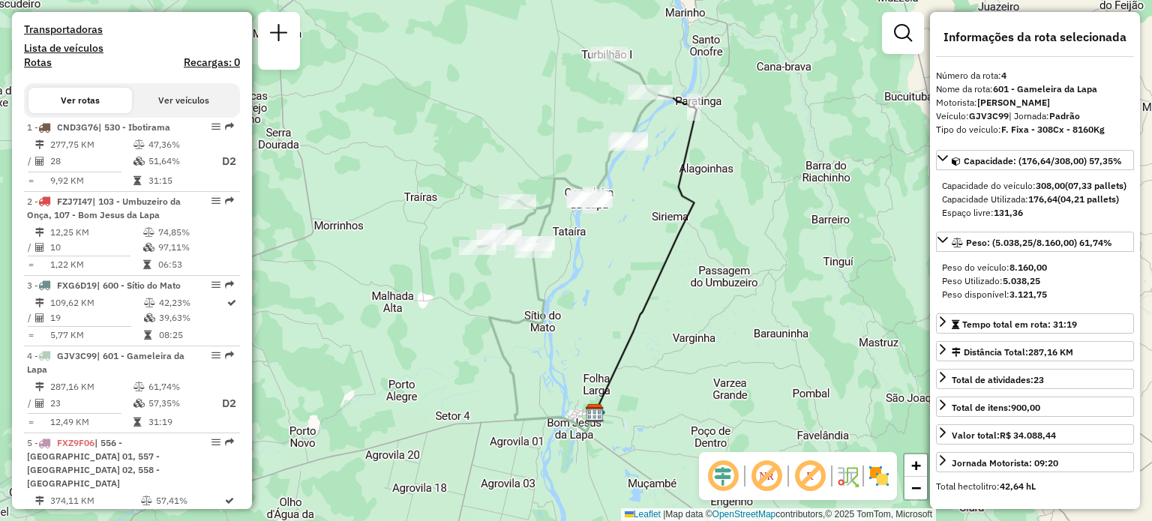
drag, startPoint x: 753, startPoint y: 207, endPoint x: 760, endPoint y: 196, distance: 12.9
click at [760, 196] on div "Janela de atendimento Grade de atendimento Capacidade Transportadoras Veículos …" at bounding box center [576, 260] width 1152 height 521
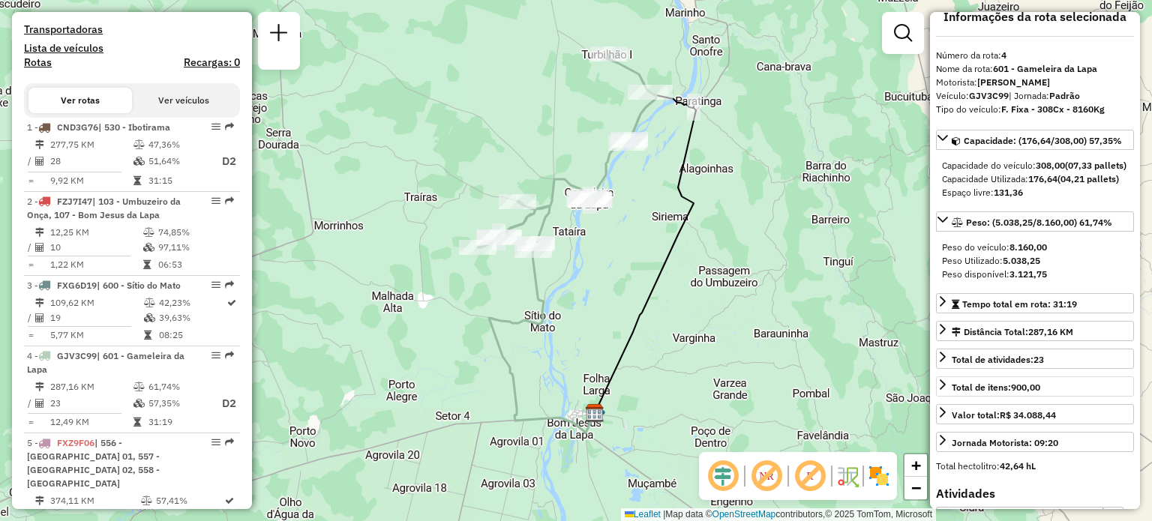
scroll to position [0, 0]
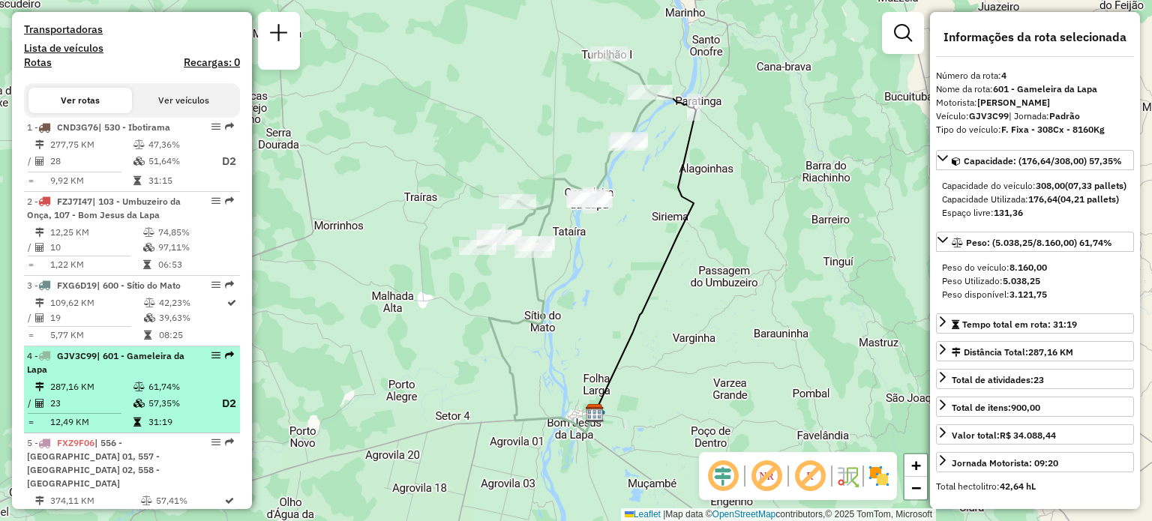
click at [153, 376] on div "4 - GJV3C99 | 601 - Gameleira da Lapa" at bounding box center [106, 362] width 159 height 27
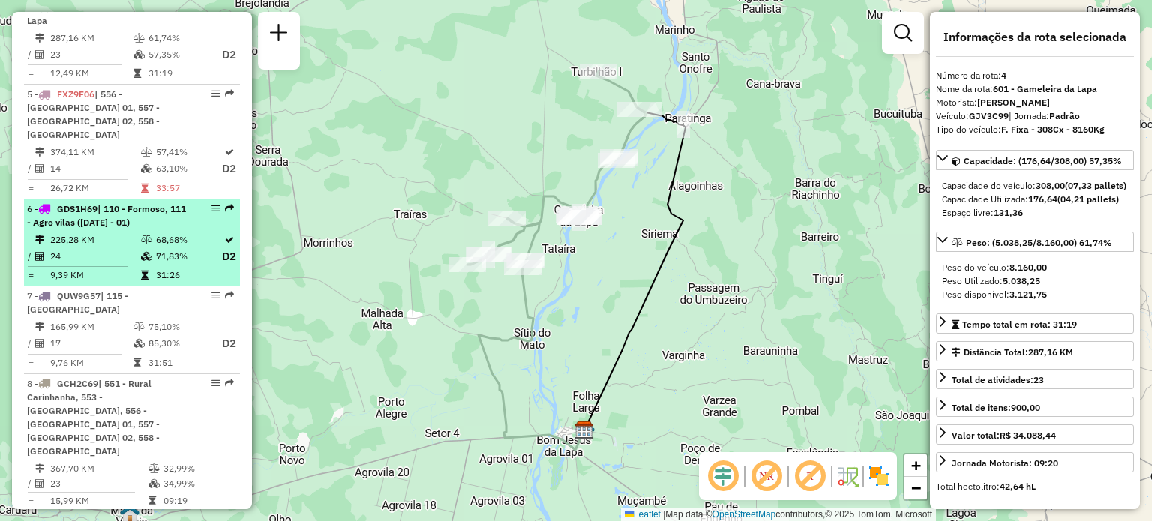
scroll to position [825, 0]
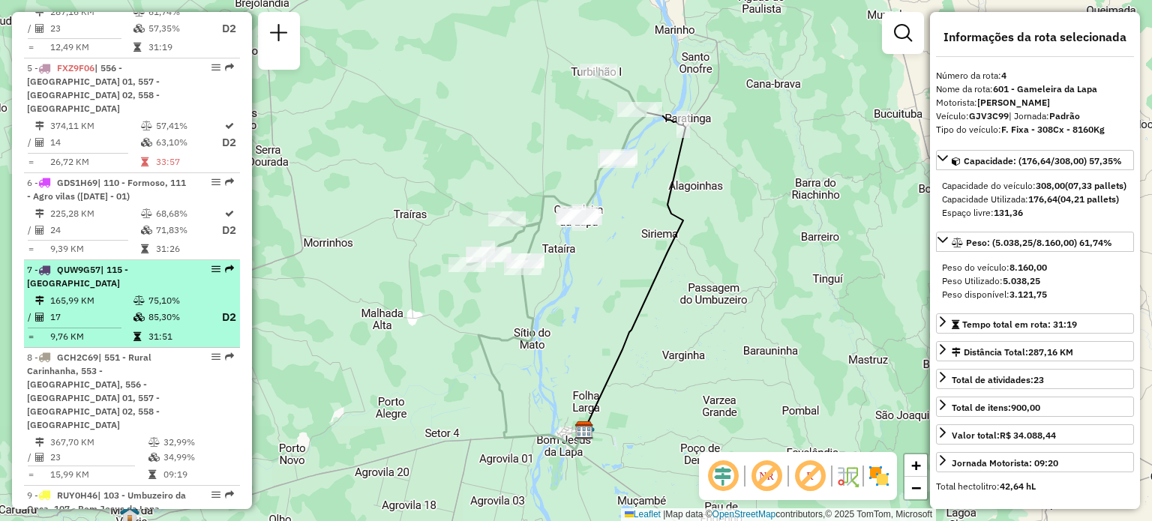
click at [178, 291] on li "7 - QUW9G57 | 115 - Paratinga 165,99 KM 75,10% / 17 85,30% D2 = 9,76 KM 31:51" at bounding box center [132, 304] width 216 height 88
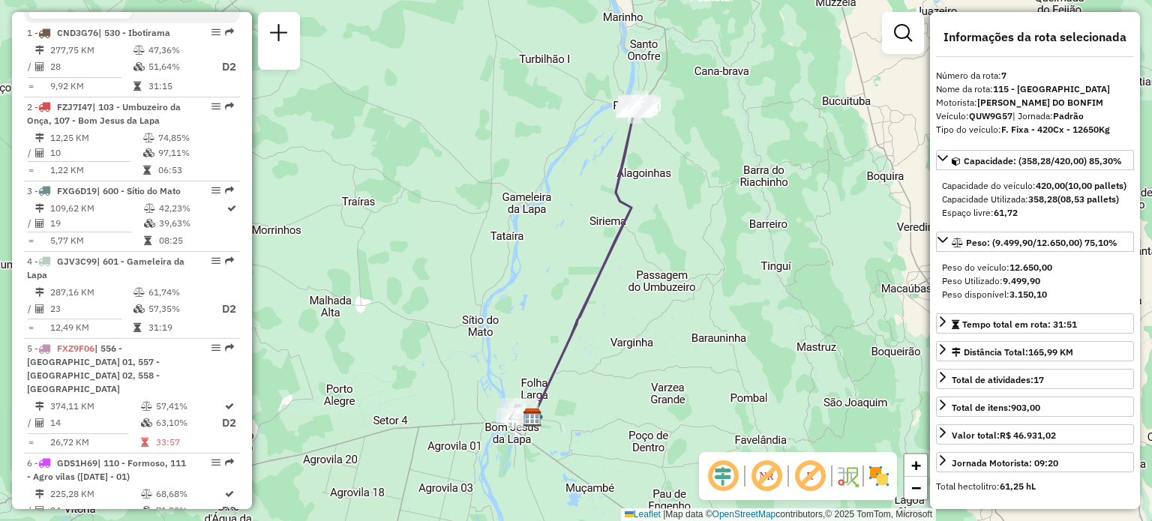
scroll to position [525, 0]
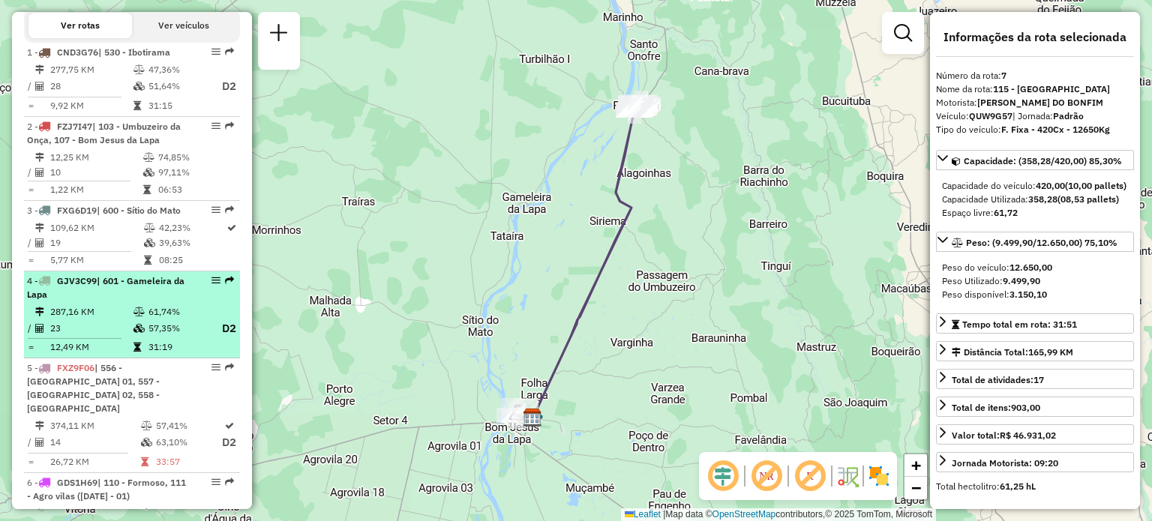
click at [137, 301] on div "4 - GJV3C99 | 601 - Gameleira da Lapa" at bounding box center [106, 287] width 159 height 27
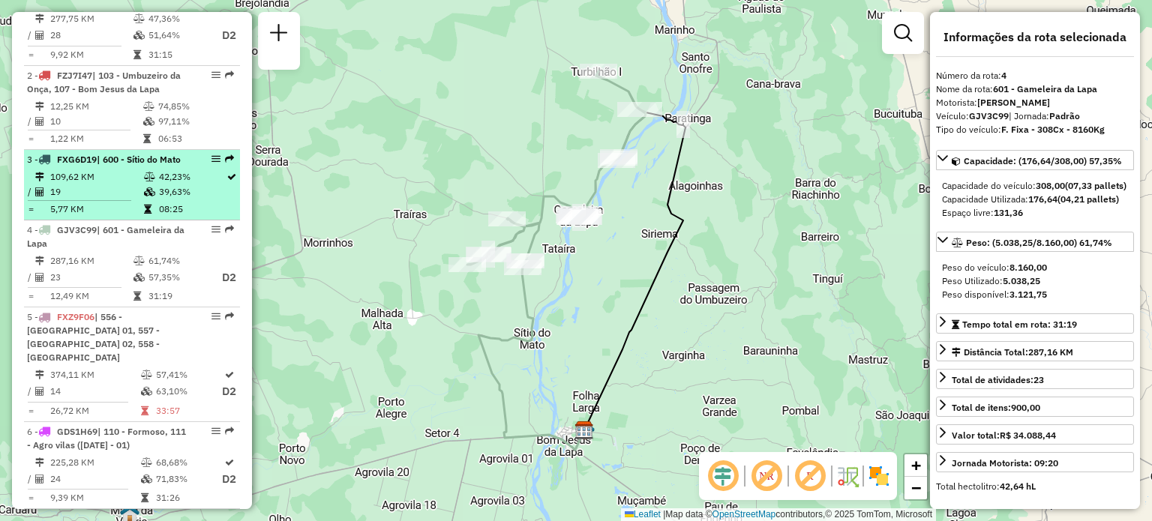
scroll to position [600, 0]
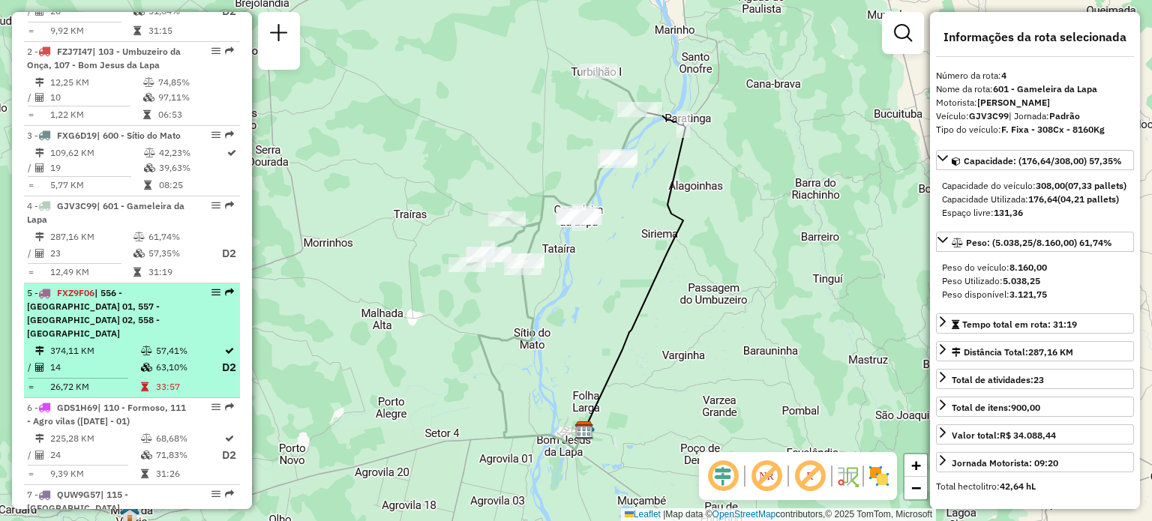
click at [106, 340] on div "5 - FXZ9F06 | 556 - Carinhanha 01, 557 - Carinhanha 02, 558 - Malhada" at bounding box center [106, 313] width 159 height 54
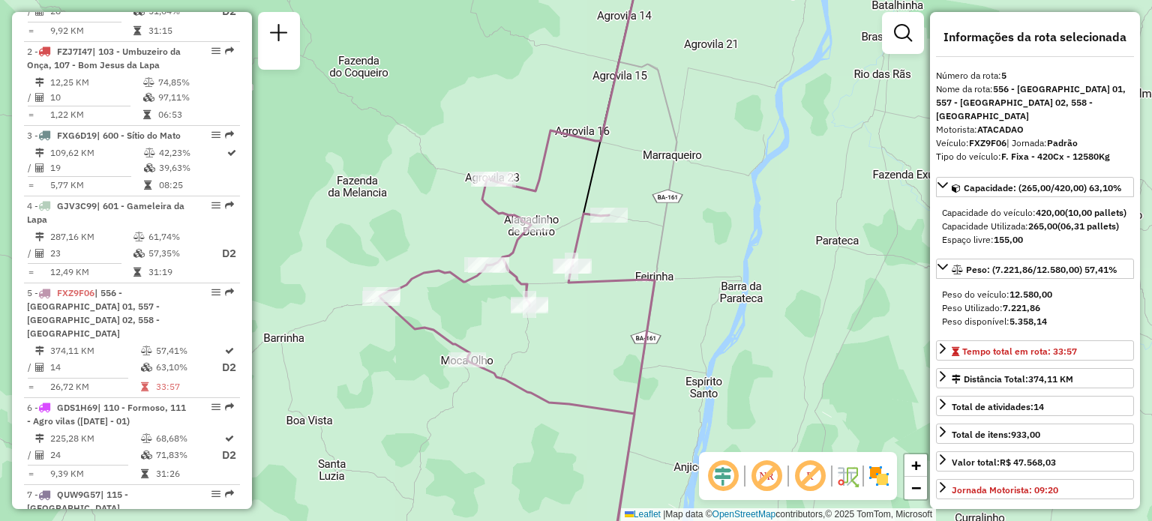
click at [647, 238] on div "Janela de atendimento Grade de atendimento Capacidade Transportadoras Veículos …" at bounding box center [576, 260] width 1152 height 521
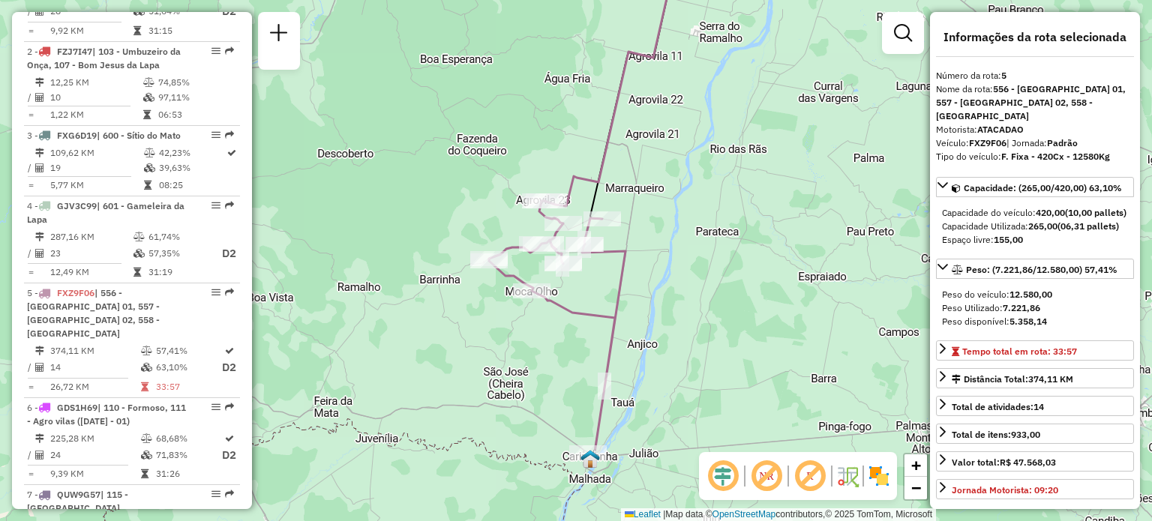
drag, startPoint x: 661, startPoint y: 236, endPoint x: 634, endPoint y: 237, distance: 26.3
click at [634, 237] on div "Janela de atendimento Grade de atendimento Capacidade Transportadoras Veículos …" at bounding box center [576, 260] width 1152 height 521
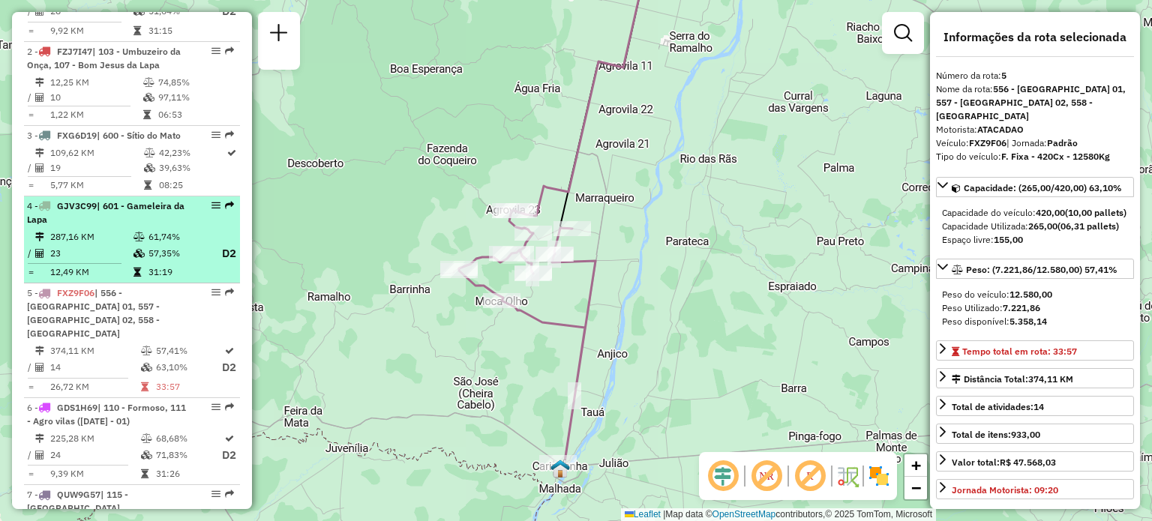
scroll to position [675, 0]
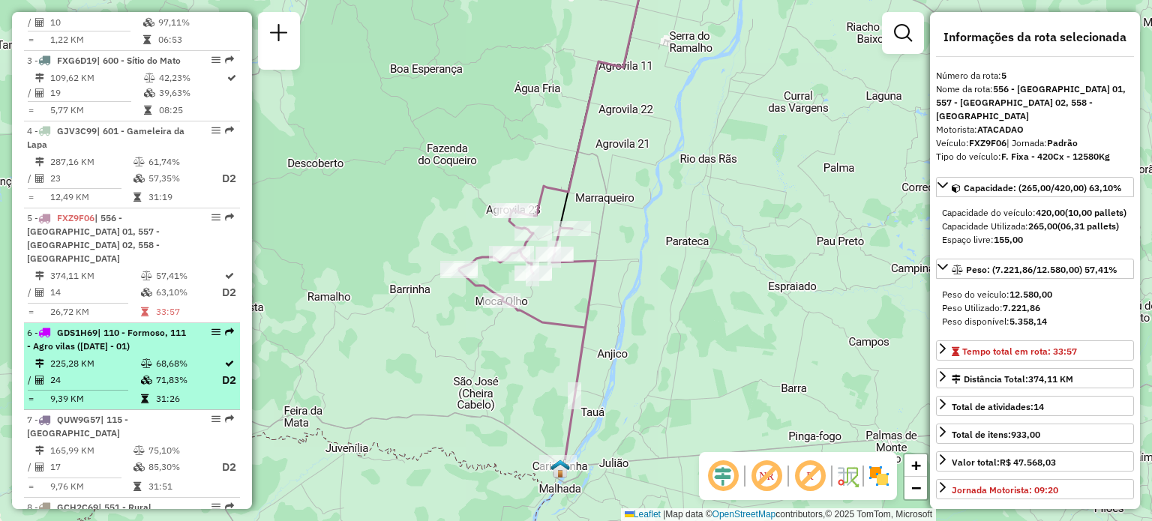
click at [87, 352] on span "| 110 - Formoso, 111 - Agro vilas (05 - 07 - 03 - 01)" at bounding box center [106, 339] width 159 height 25
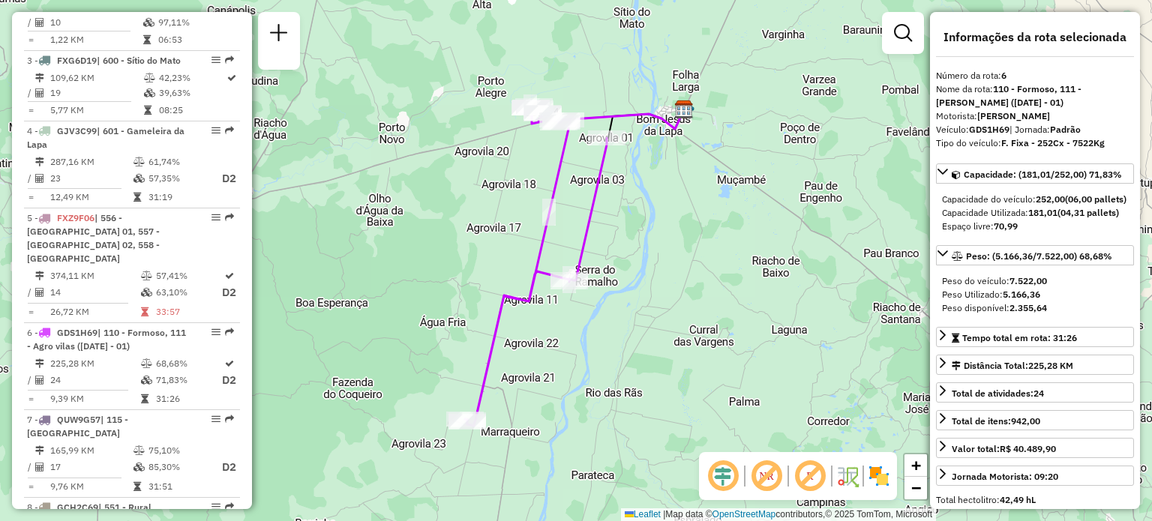
drag, startPoint x: 642, startPoint y: 233, endPoint x: 637, endPoint y: 253, distance: 20.7
click at [637, 253] on div "Janela de atendimento Grade de atendimento Capacidade Transportadoras Veículos …" at bounding box center [576, 260] width 1152 height 521
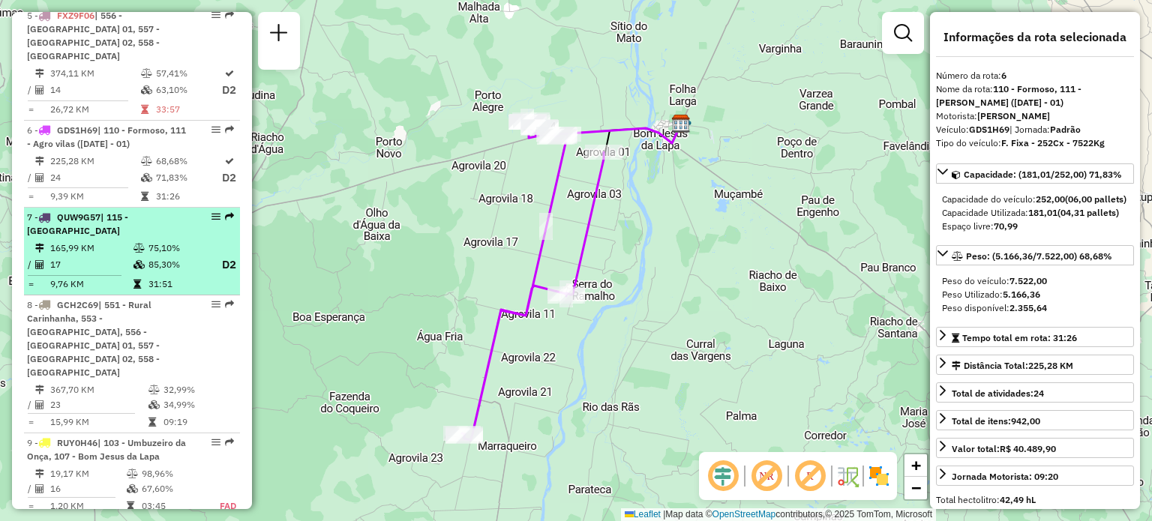
scroll to position [900, 0]
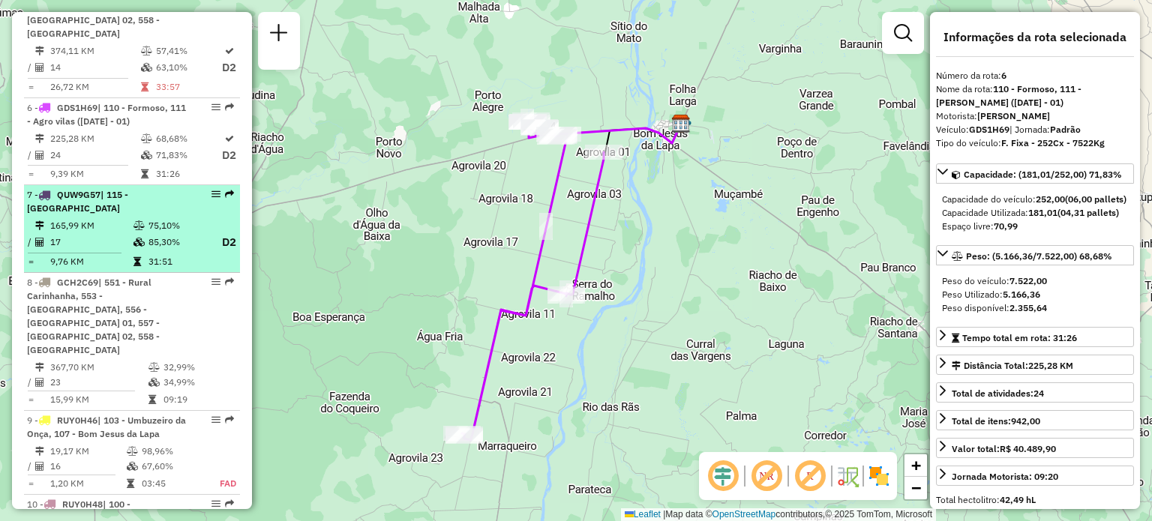
click at [123, 228] on td "165,99 KM" at bounding box center [90, 225] width 83 height 15
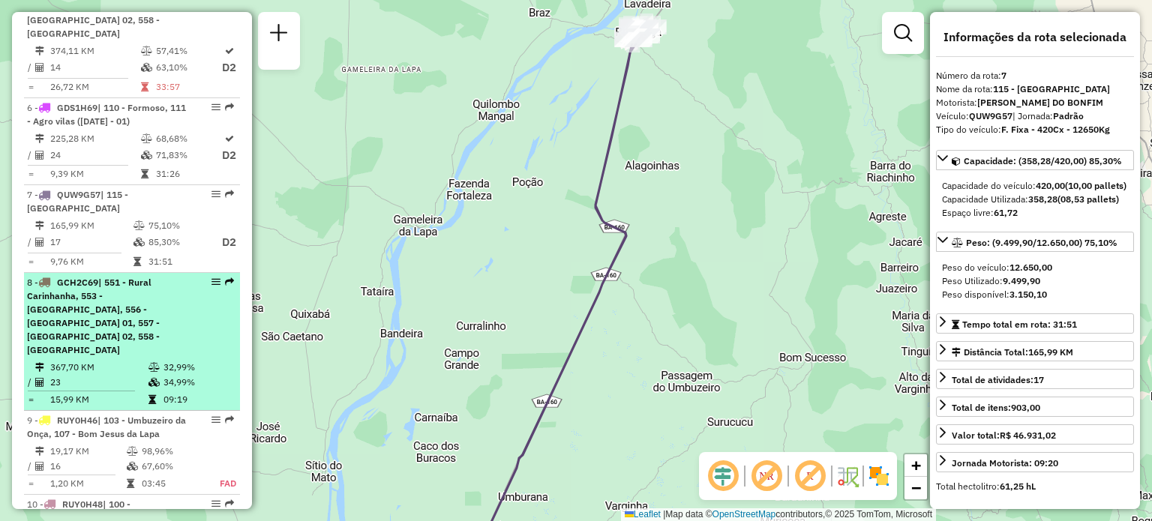
click at [158, 308] on span "| 551 - Rural Carinhanha, 553 - Juliao, 556 - Carinhanha 01, 557 - Carinhanha 0…" at bounding box center [93, 316] width 133 height 79
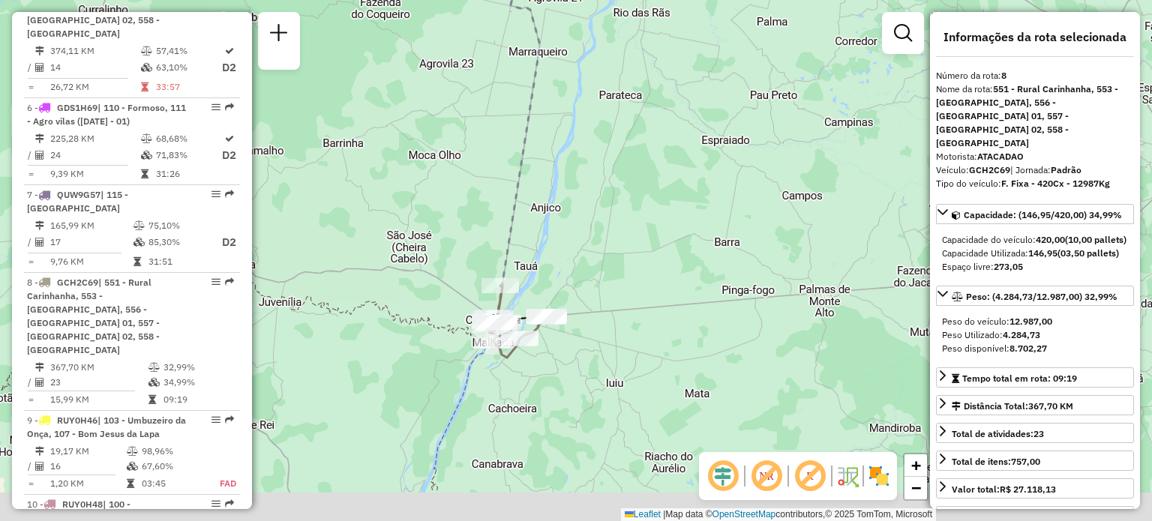
drag, startPoint x: 491, startPoint y: 338, endPoint x: 447, endPoint y: 258, distance: 91.6
click at [429, 236] on div "Janela de atendimento Grade de atendimento Capacidade Transportadoras Veículos …" at bounding box center [576, 260] width 1152 height 521
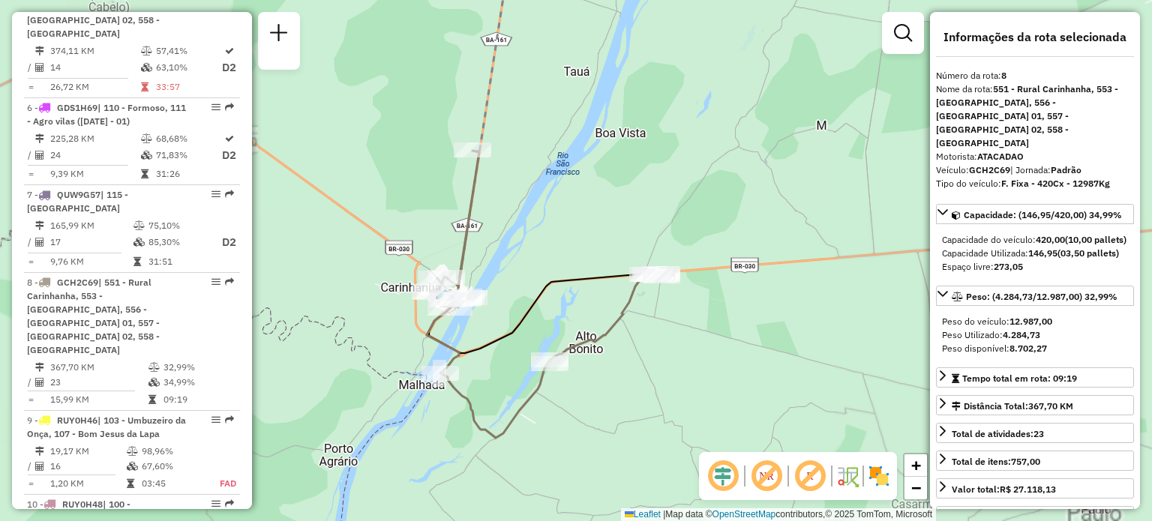
drag, startPoint x: 537, startPoint y: 251, endPoint x: 567, endPoint y: 235, distance: 33.9
click at [567, 235] on div "Janela de atendimento Grade de atendimento Capacidade Transportadoras Veículos …" at bounding box center [576, 260] width 1152 height 521
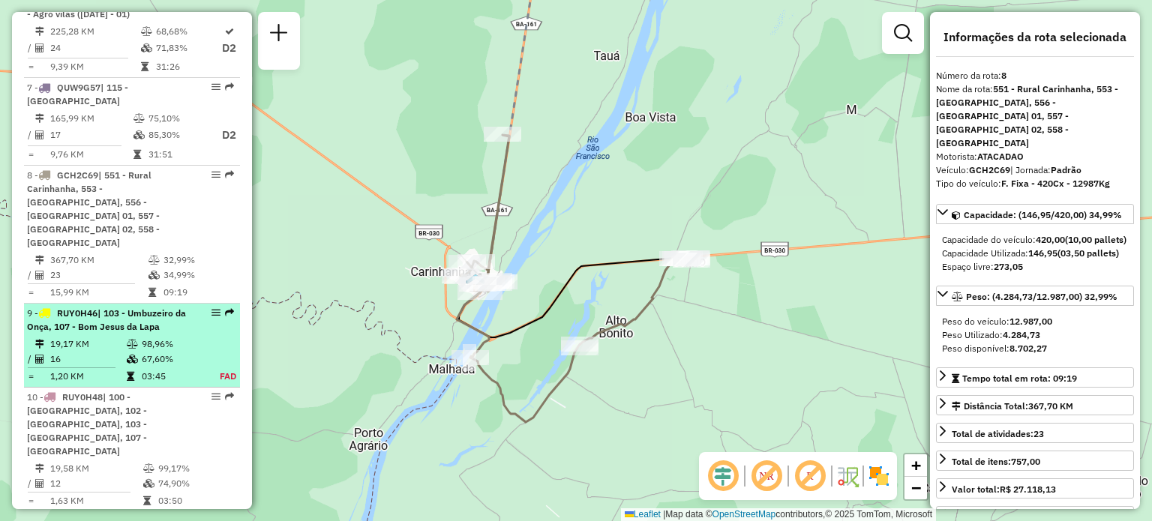
scroll to position [1050, 0]
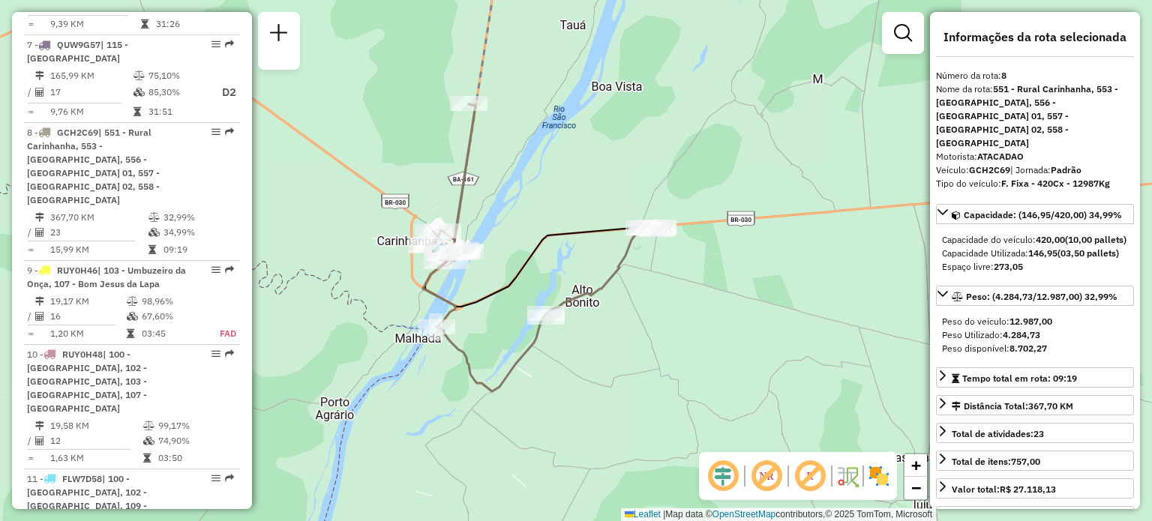
drag, startPoint x: 489, startPoint y: 219, endPoint x: 546, endPoint y: 211, distance: 57.6
click at [546, 211] on div "Janela de atendimento Grade de atendimento Capacidade Transportadoras Veículos …" at bounding box center [576, 260] width 1152 height 521
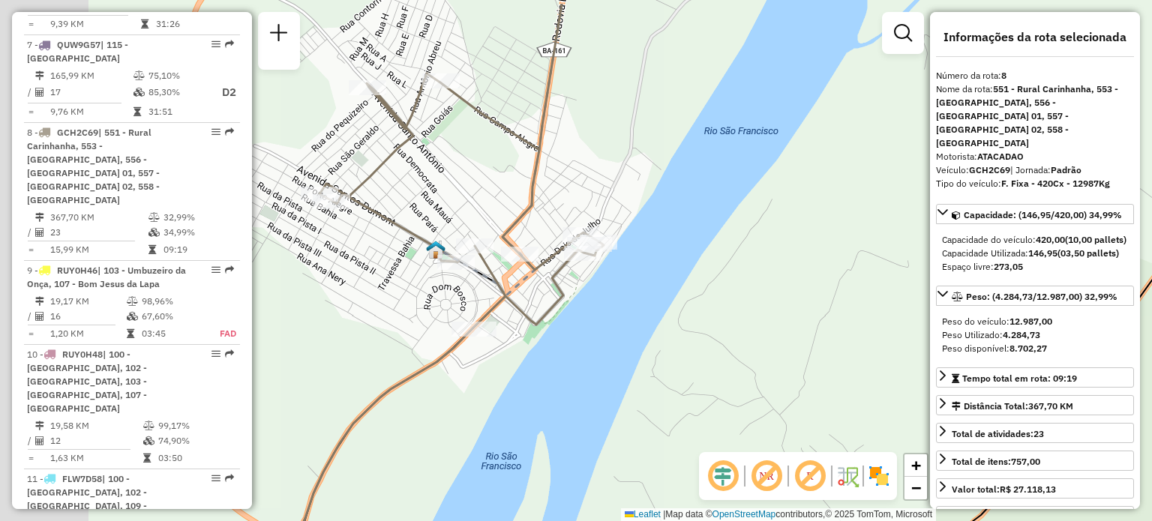
drag, startPoint x: 447, startPoint y: 251, endPoint x: 595, endPoint y: 295, distance: 154.2
click at [595, 295] on div "Janela de atendimento Grade de atendimento Capacidade Transportadoras Veículos …" at bounding box center [576, 260] width 1152 height 521
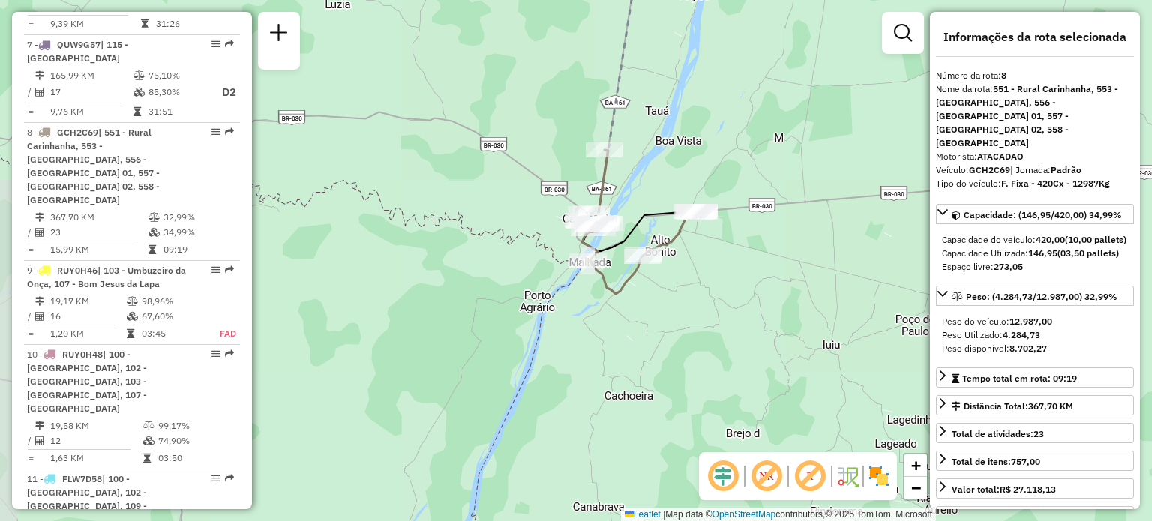
drag, startPoint x: 684, startPoint y: 220, endPoint x: 577, endPoint y: 188, distance: 111.3
click at [577, 188] on div "Janela de atendimento Grade de atendimento Capacidade Transportadoras Veículos …" at bounding box center [576, 260] width 1152 height 521
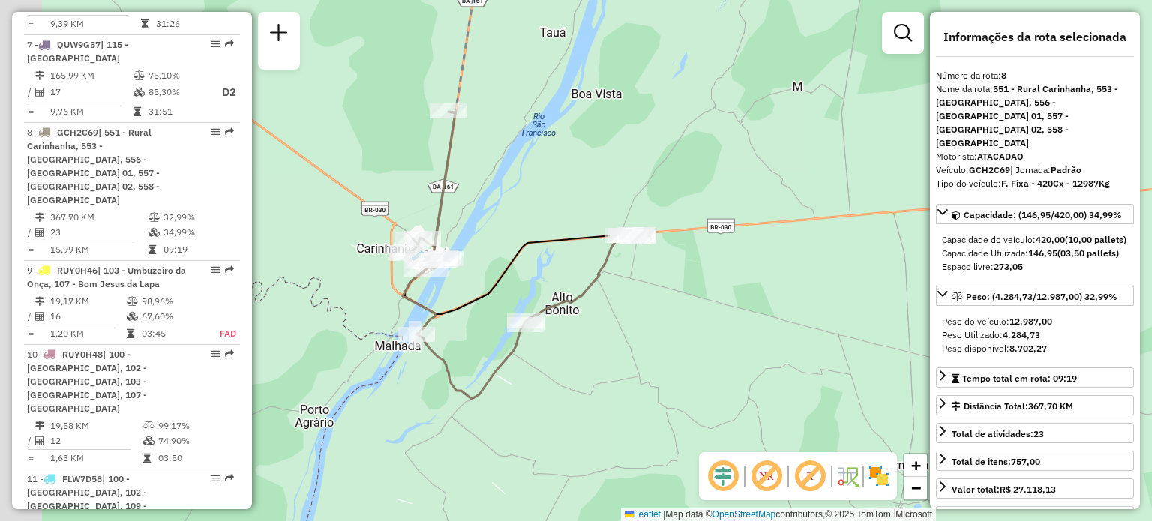
drag, startPoint x: 544, startPoint y: 264, endPoint x: 652, endPoint y: 260, distance: 108.0
click at [652, 260] on div "Janela de atendimento Grade de atendimento Capacidade Transportadoras Veículos …" at bounding box center [576, 260] width 1152 height 521
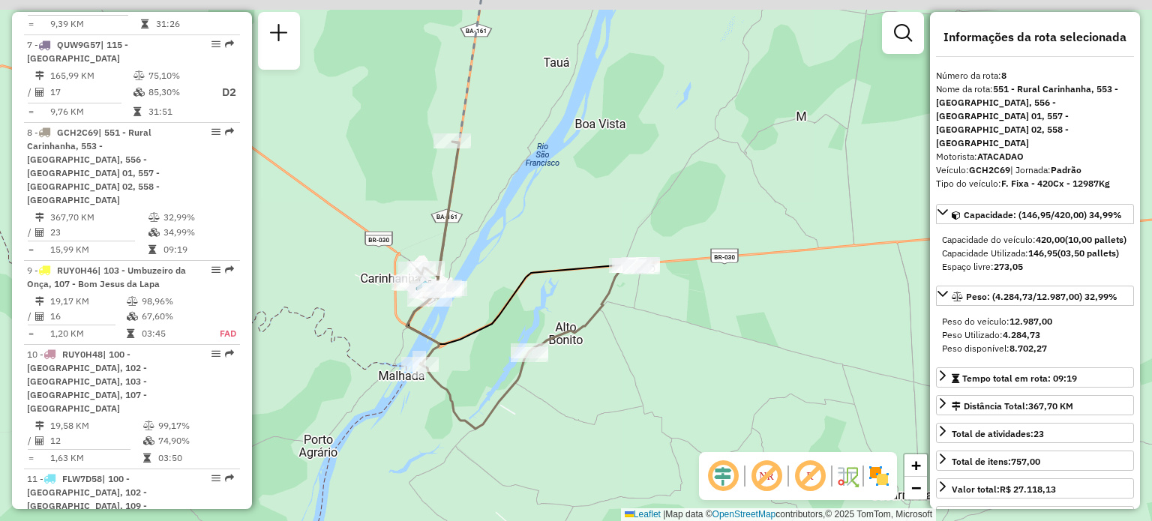
drag, startPoint x: 641, startPoint y: 149, endPoint x: 641, endPoint y: 169, distance: 20.2
click at [641, 169] on div "Janela de atendimento Grade de atendimento Capacidade Transportadoras Veículos …" at bounding box center [576, 260] width 1152 height 521
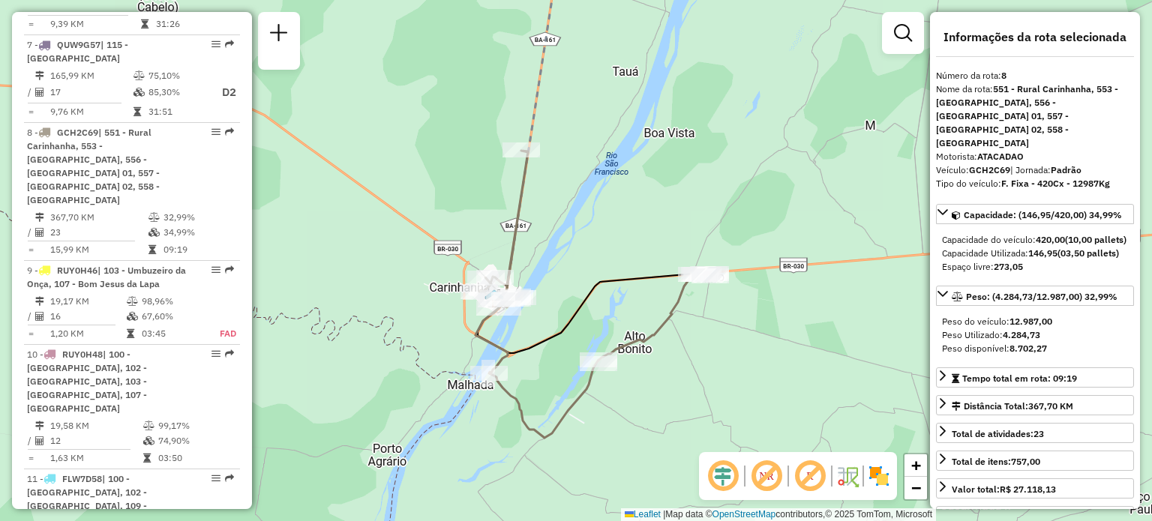
drag, startPoint x: 367, startPoint y: 203, endPoint x: 436, endPoint y: 192, distance: 69.9
click at [436, 192] on div "Janela de atendimento Grade de atendimento Capacidade Transportadoras Veículos …" at bounding box center [576, 260] width 1152 height 521
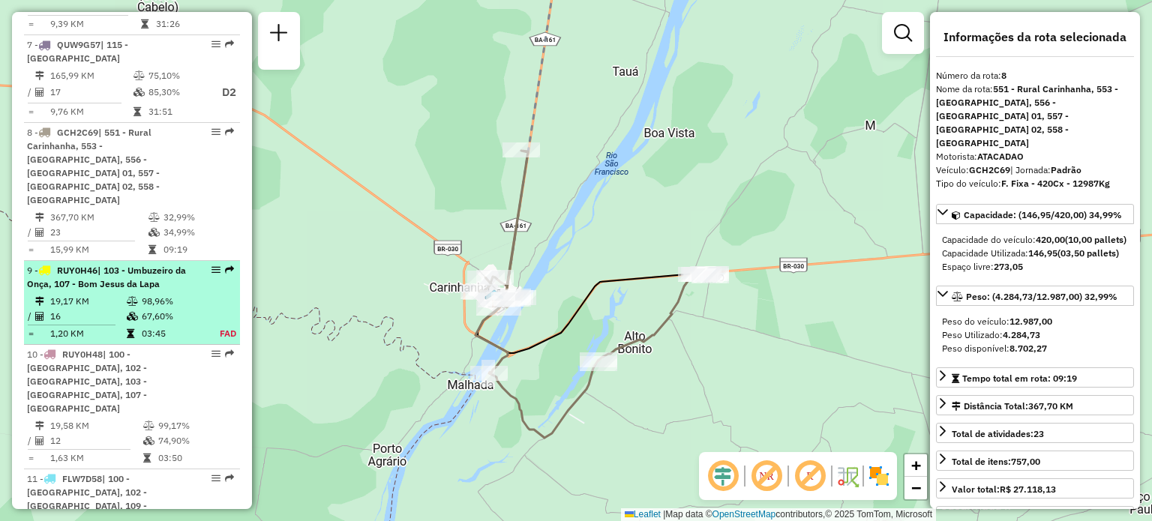
click at [159, 264] on div "9 - RUY0H46 | 103 - Umbuzeiro da Onça, 107 - Bom Jesus da Lapa" at bounding box center [106, 277] width 159 height 27
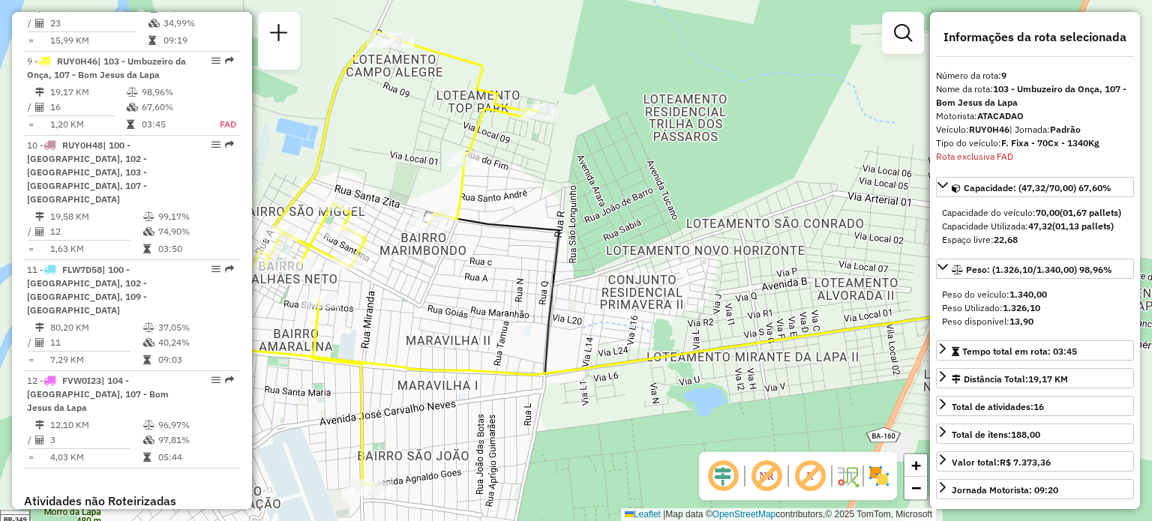
scroll to position [1270, 0]
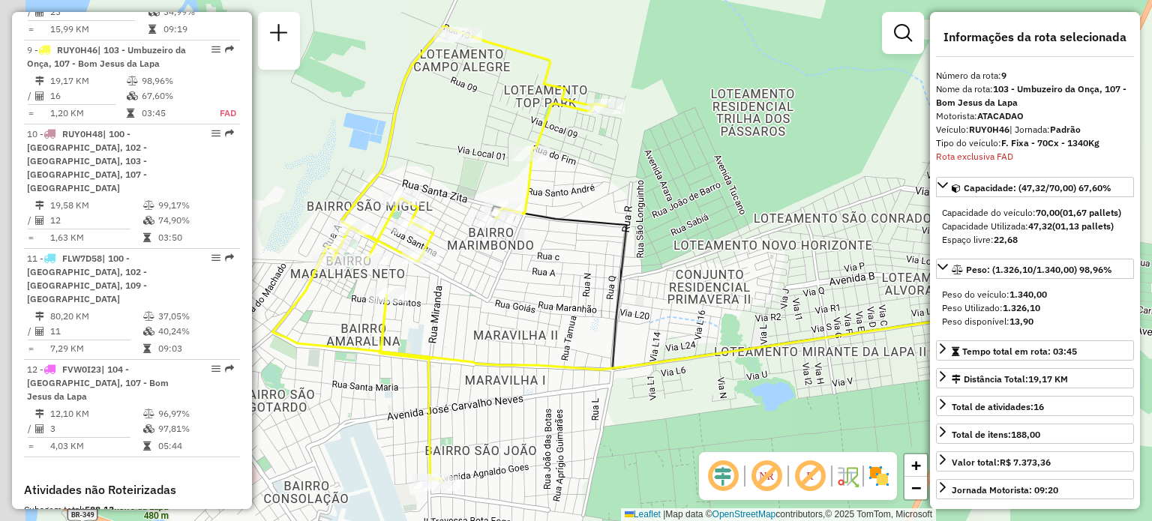
drag, startPoint x: 519, startPoint y: 164, endPoint x: 561, endPoint y: 159, distance: 42.3
click at [561, 159] on div "Janela de atendimento Grade de atendimento Capacidade Transportadoras Veículos …" at bounding box center [576, 260] width 1152 height 521
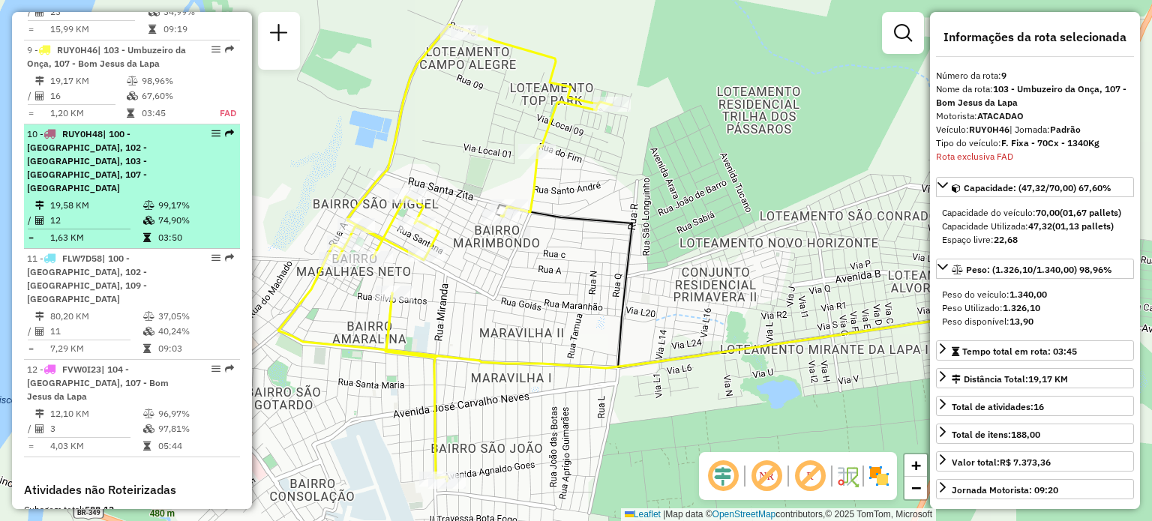
click at [172, 127] on div "10 - RUY0H48 | 100 - Lagoa Grande, 102 - Amaralina, 103 - Umbuzeiro da Onça, 10…" at bounding box center [106, 160] width 159 height 67
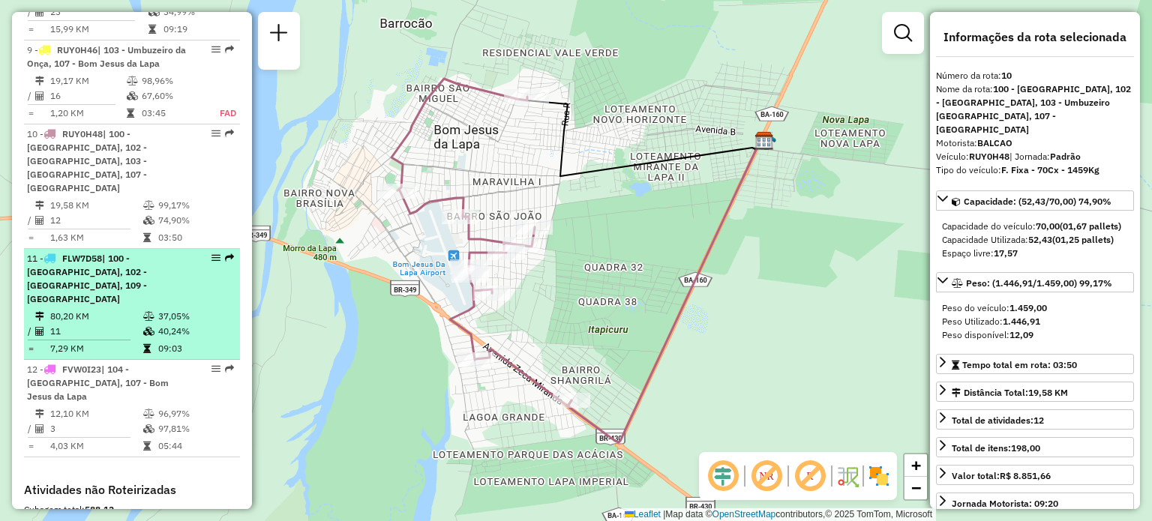
click at [136, 252] on div "11 - FLW7D58 | 100 - Lagoa Grande, 102 - Amaralina, 109 - Muçambé" at bounding box center [106, 279] width 159 height 54
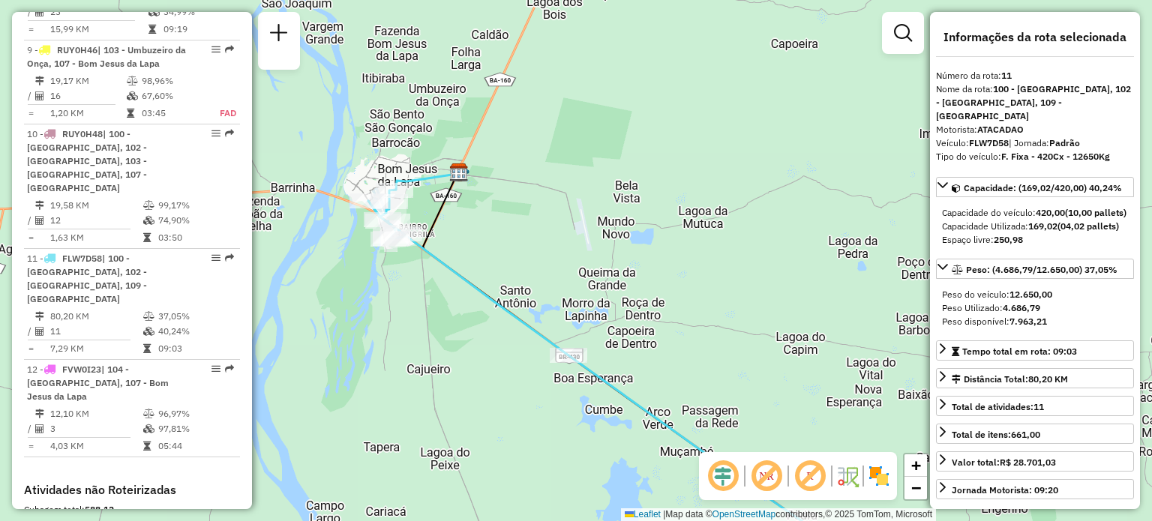
drag, startPoint x: 403, startPoint y: 179, endPoint x: 472, endPoint y: 310, distance: 148.6
click at [472, 310] on div "Janela de atendimento Grade de atendimento Capacidade Transportadoras Veículos …" at bounding box center [576, 260] width 1152 height 521
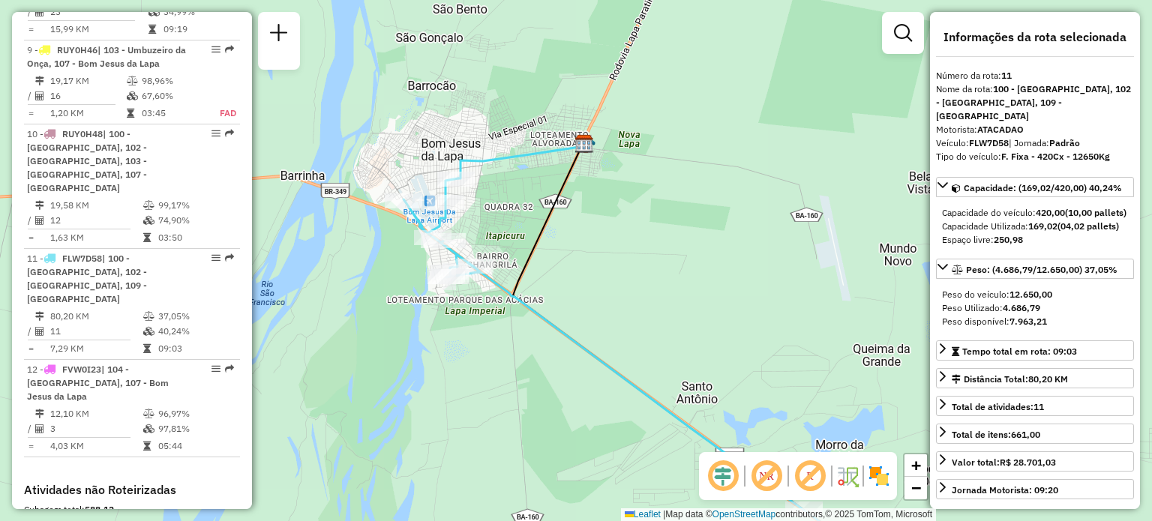
drag, startPoint x: 524, startPoint y: 215, endPoint x: 615, endPoint y: 263, distance: 102.6
click at [619, 262] on div "Janela de atendimento Grade de atendimento Capacidade Transportadoras Veículos …" at bounding box center [576, 260] width 1152 height 521
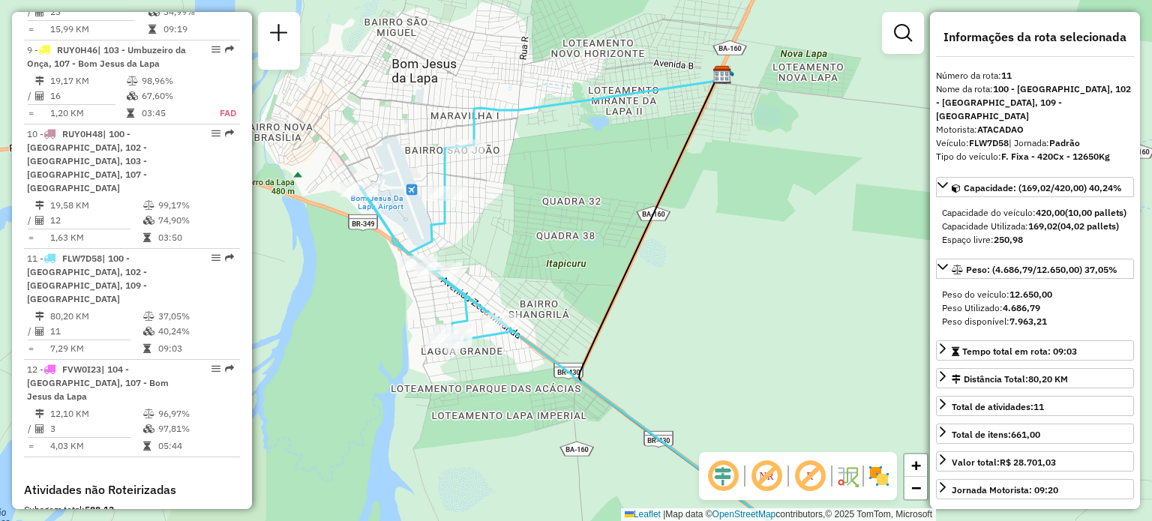
drag, startPoint x: 479, startPoint y: 238, endPoint x: 504, endPoint y: 243, distance: 25.2
click at [504, 243] on div "Janela de atendimento Grade de atendimento Capacidade Transportadoras Veículos …" at bounding box center [576, 260] width 1152 height 521
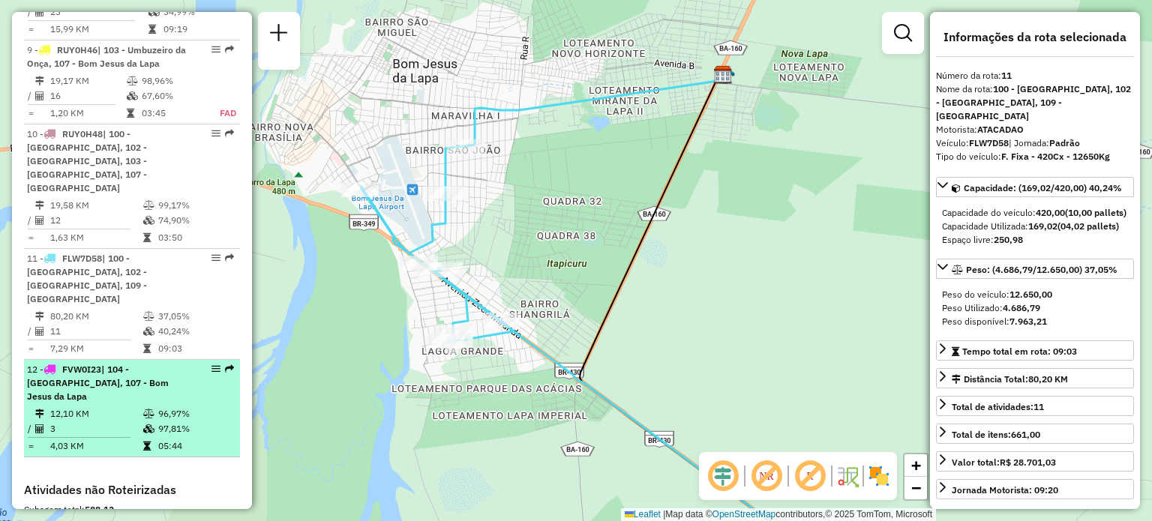
click at [139, 363] on div "12 - FVW0I23 | 104 - Brasilandia, 107 - Bom Jesus da Lapa" at bounding box center [106, 383] width 159 height 40
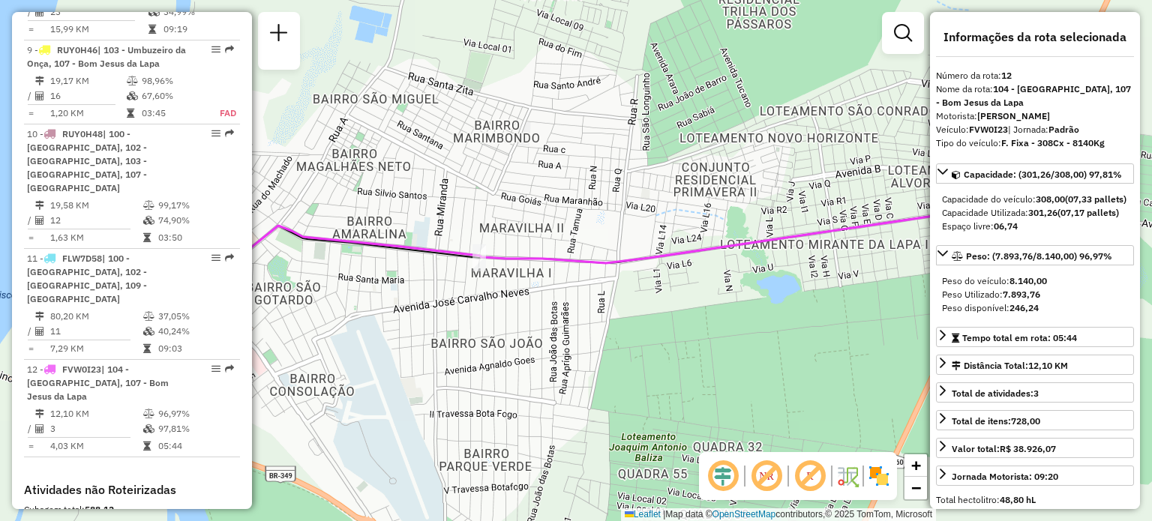
drag, startPoint x: 364, startPoint y: 290, endPoint x: 489, endPoint y: 298, distance: 124.8
click at [489, 298] on div "Janela de atendimento Grade de atendimento Capacidade Transportadoras Veículos …" at bounding box center [576, 260] width 1152 height 521
